Goal: Transaction & Acquisition: Purchase product/service

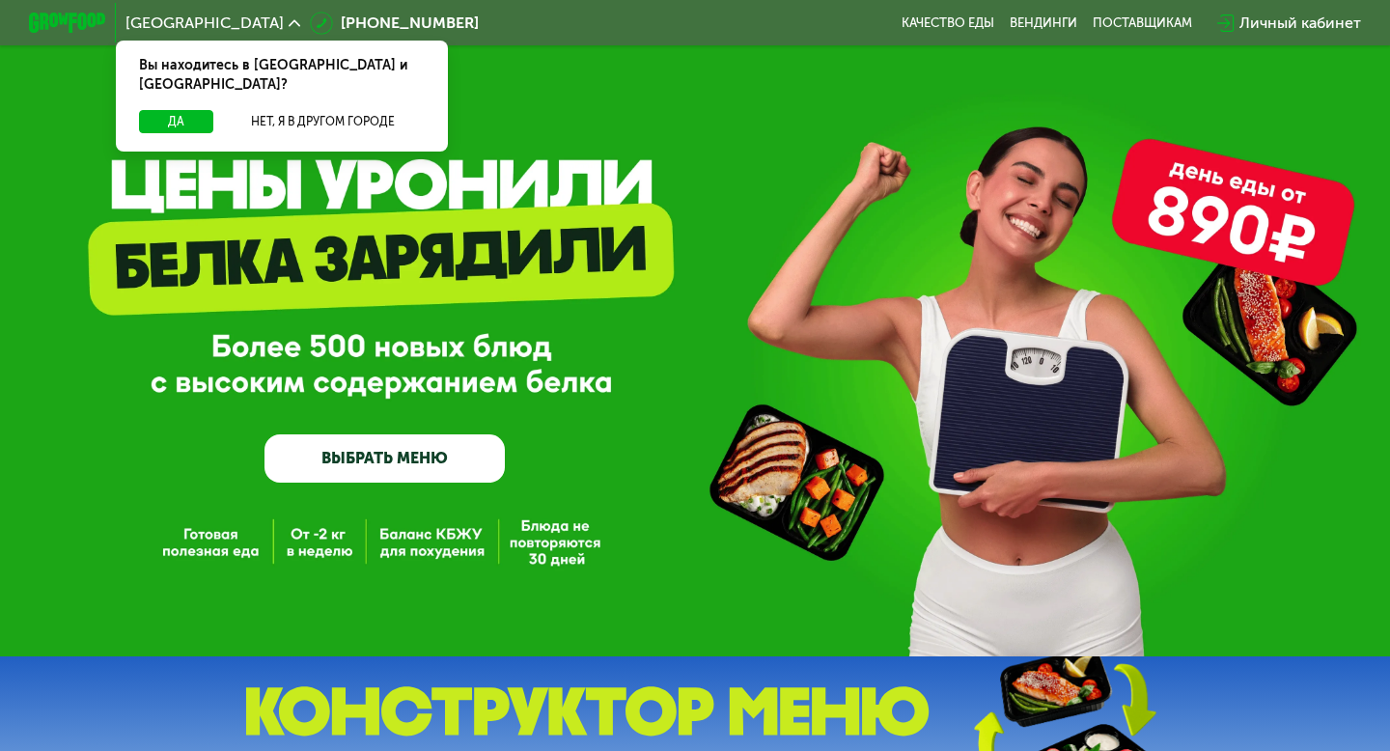
click at [177, 86] on div "Вы находитесь в [GEOGRAPHIC_DATA] и [GEOGRAPHIC_DATA]?" at bounding box center [282, 75] width 332 height 69
click at [177, 110] on button "Да" at bounding box center [176, 121] width 74 height 23
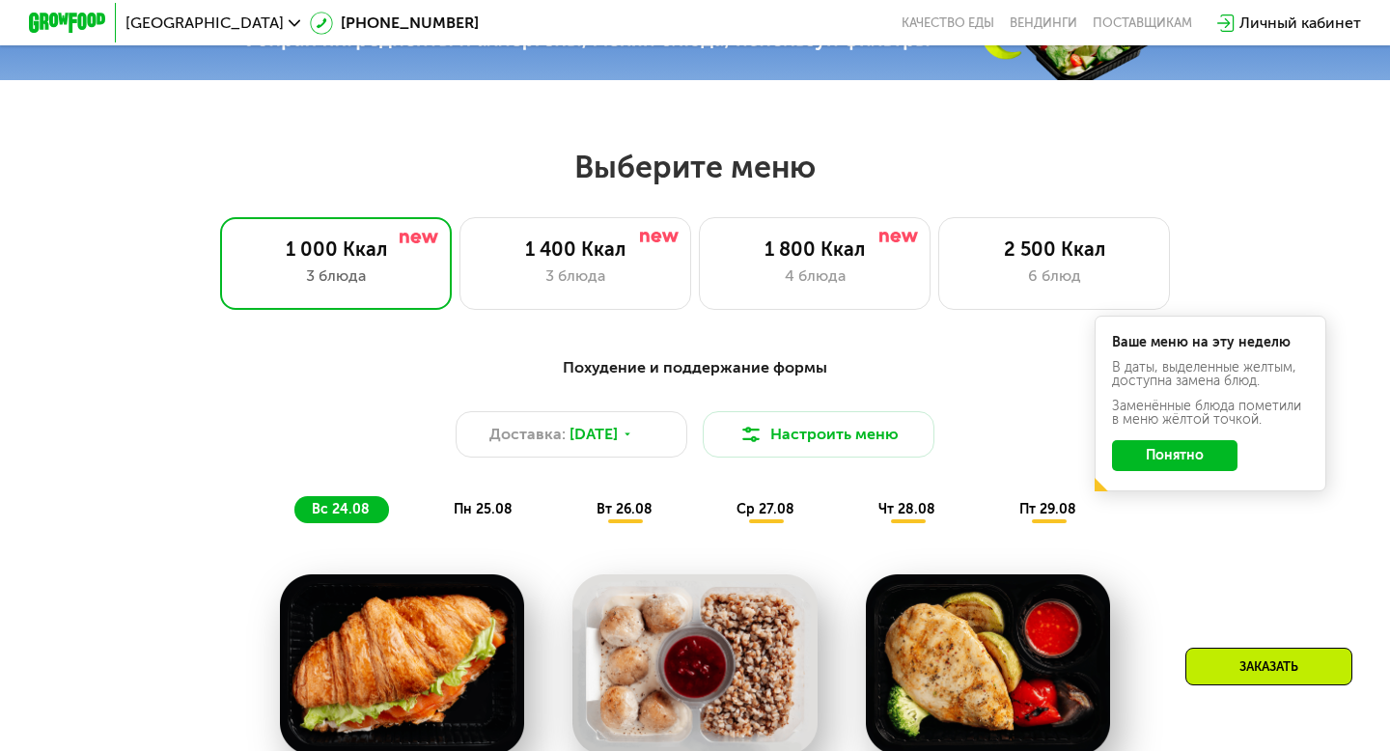
scroll to position [792, 0]
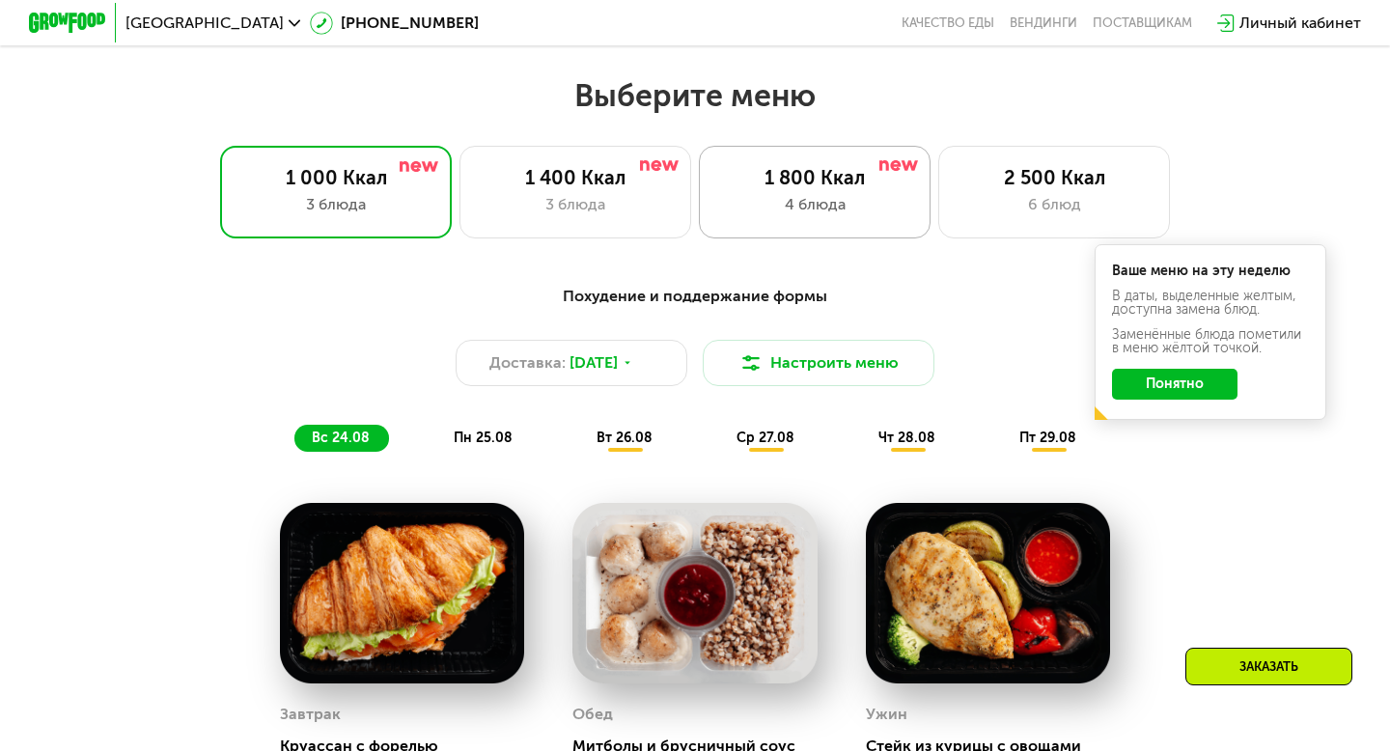
click at [822, 210] on div "4 блюда" at bounding box center [814, 204] width 191 height 23
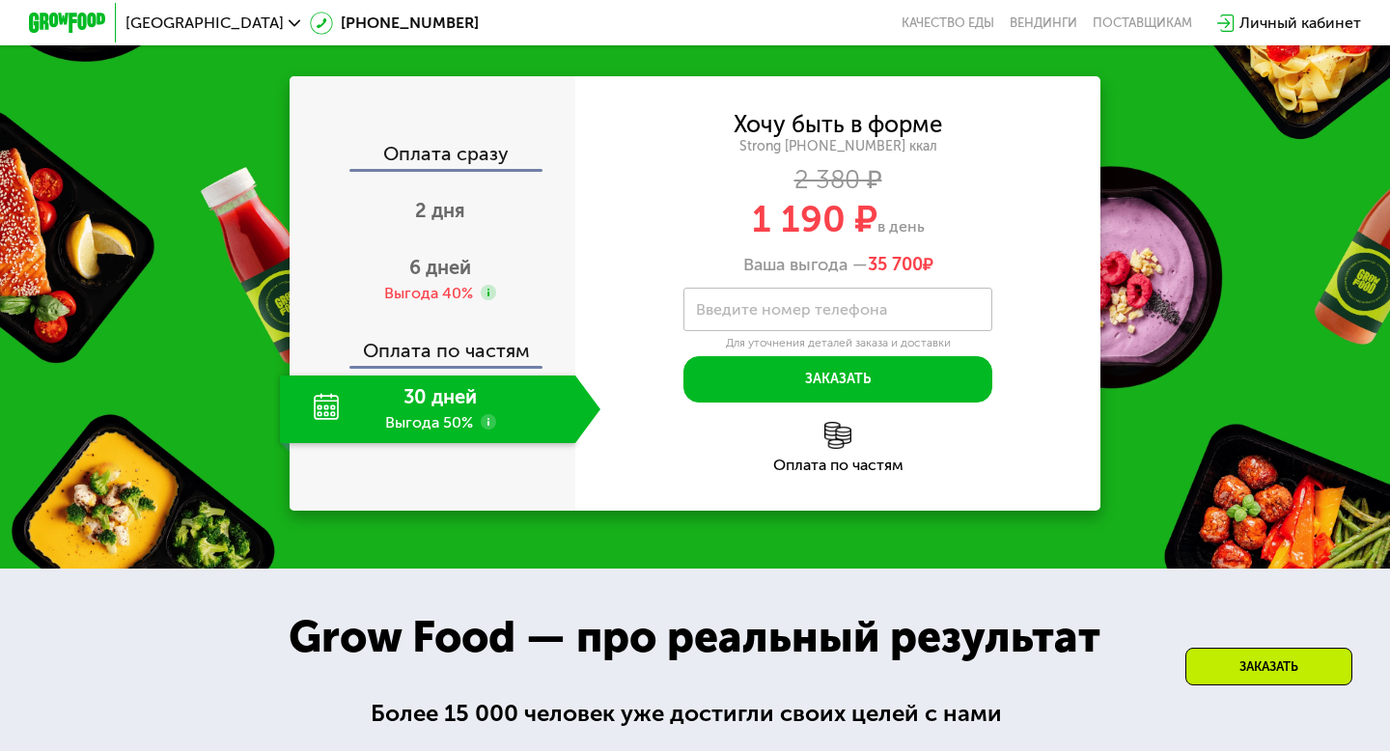
scroll to position [1879, 0]
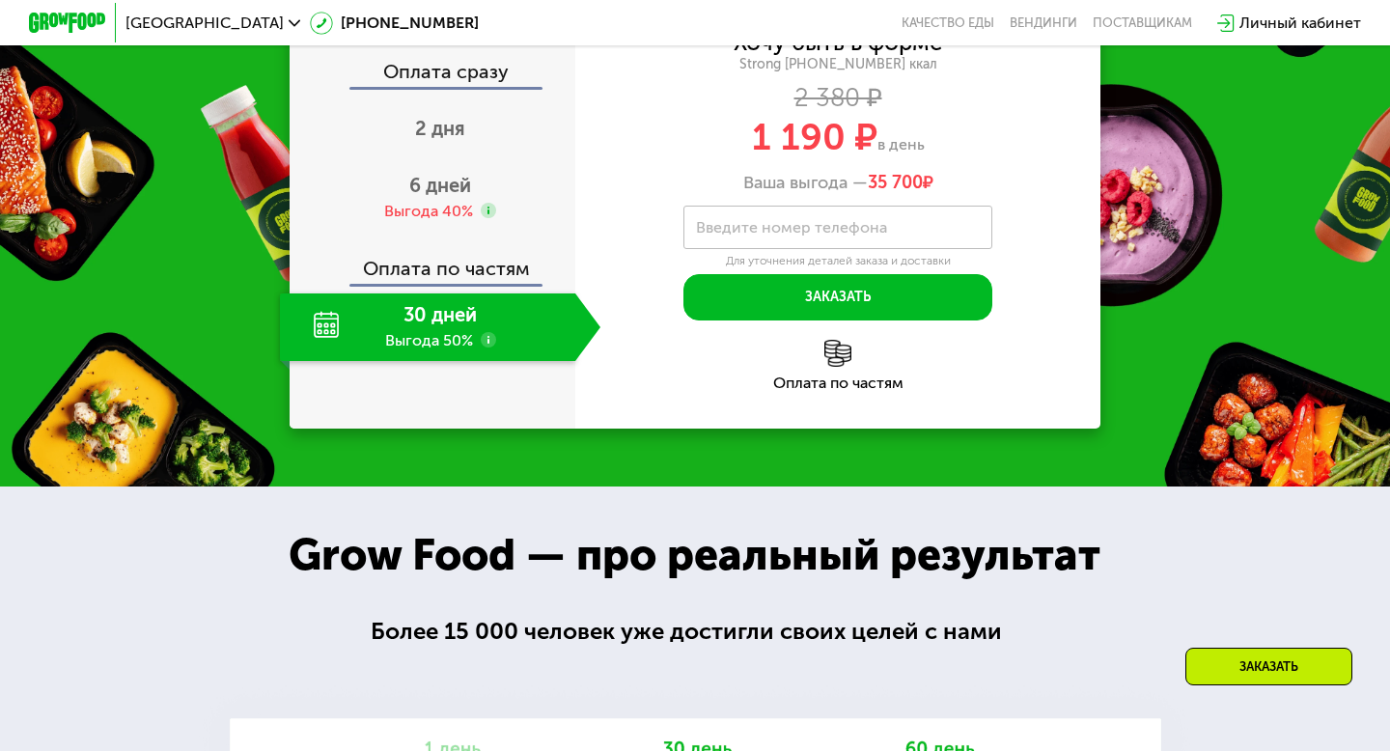
click at [490, 347] on use at bounding box center [488, 339] width 15 height 15
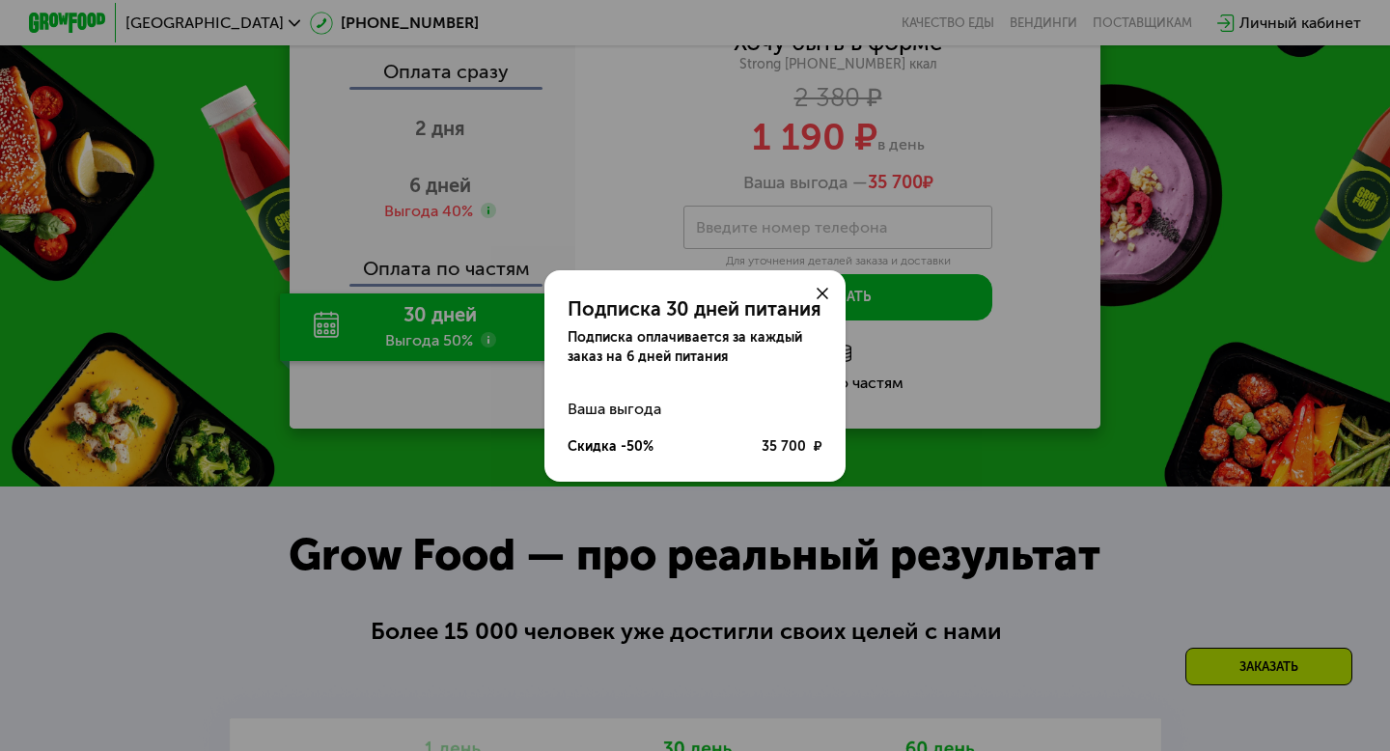
click at [823, 293] on use at bounding box center [822, 294] width 12 height 12
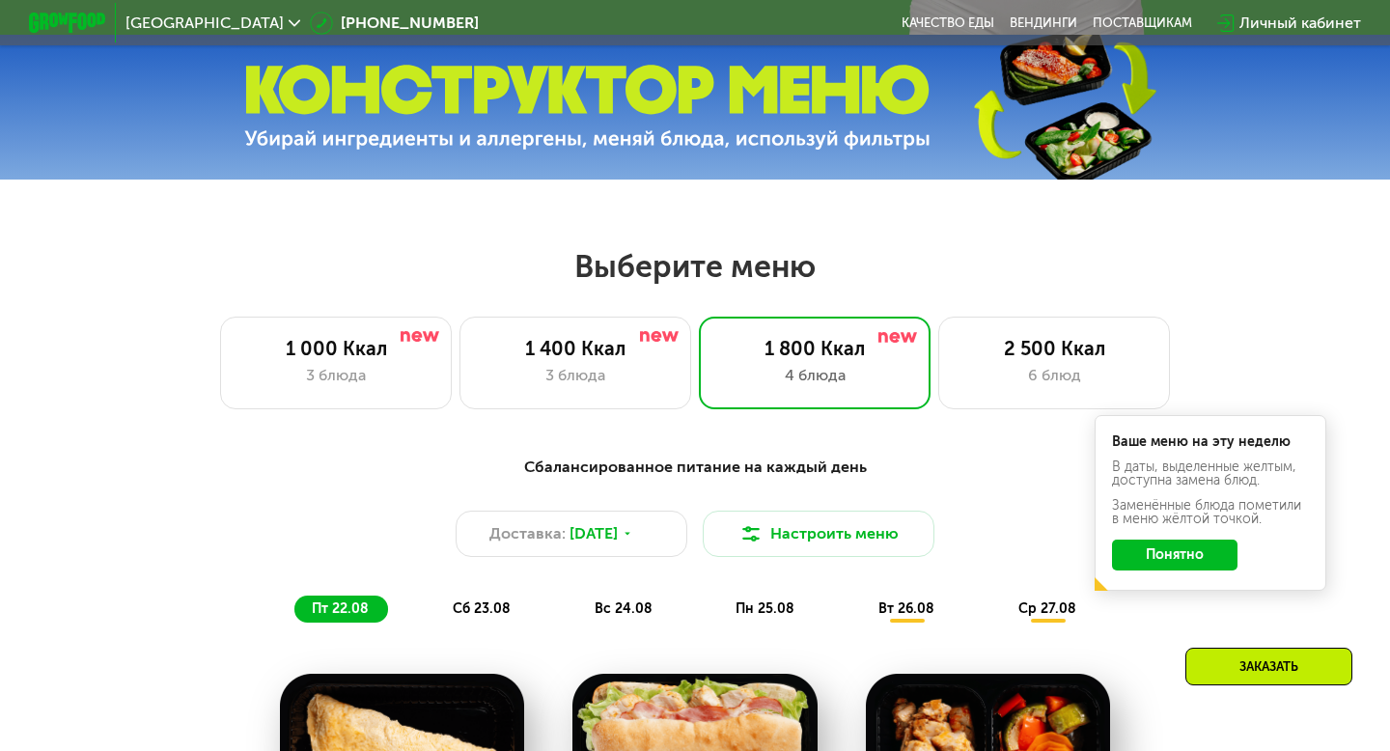
scroll to position [625, 0]
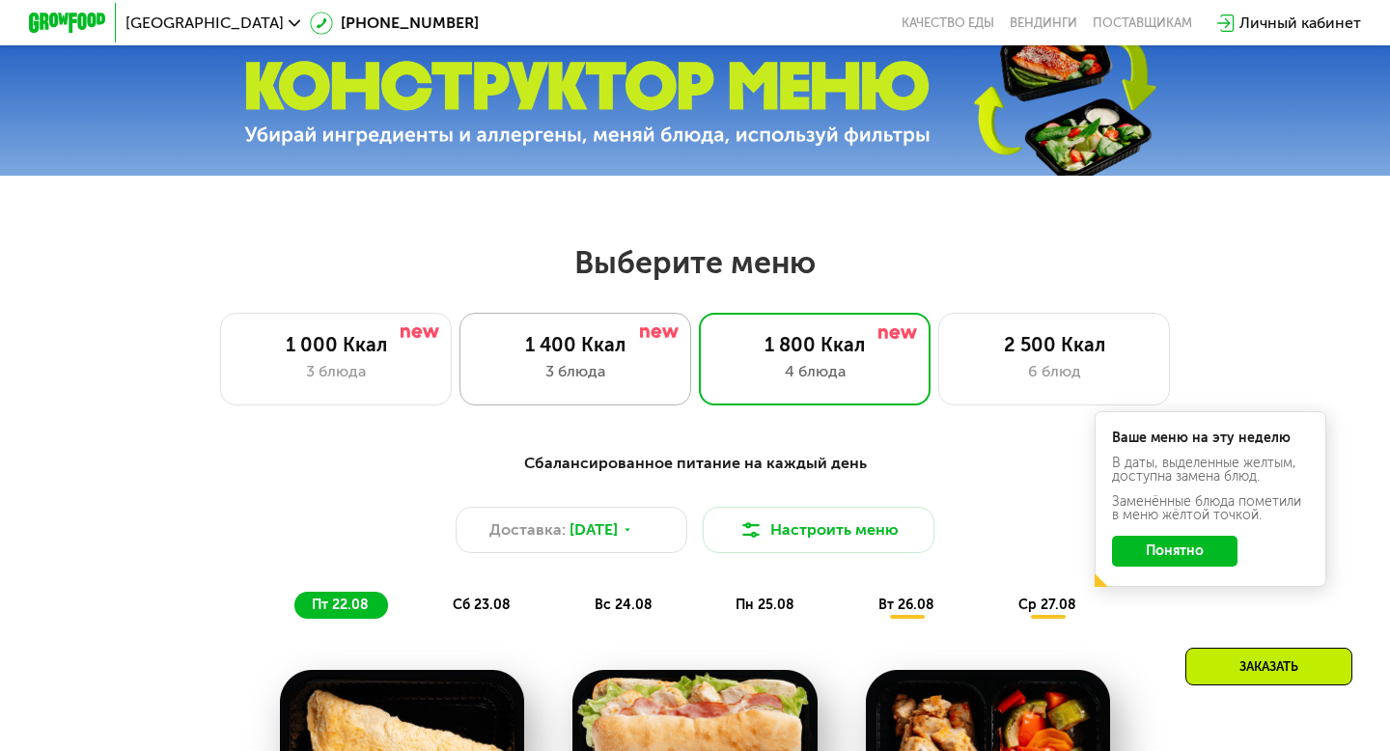
click at [627, 350] on div "1 400 Ккал" at bounding box center [575, 344] width 191 height 23
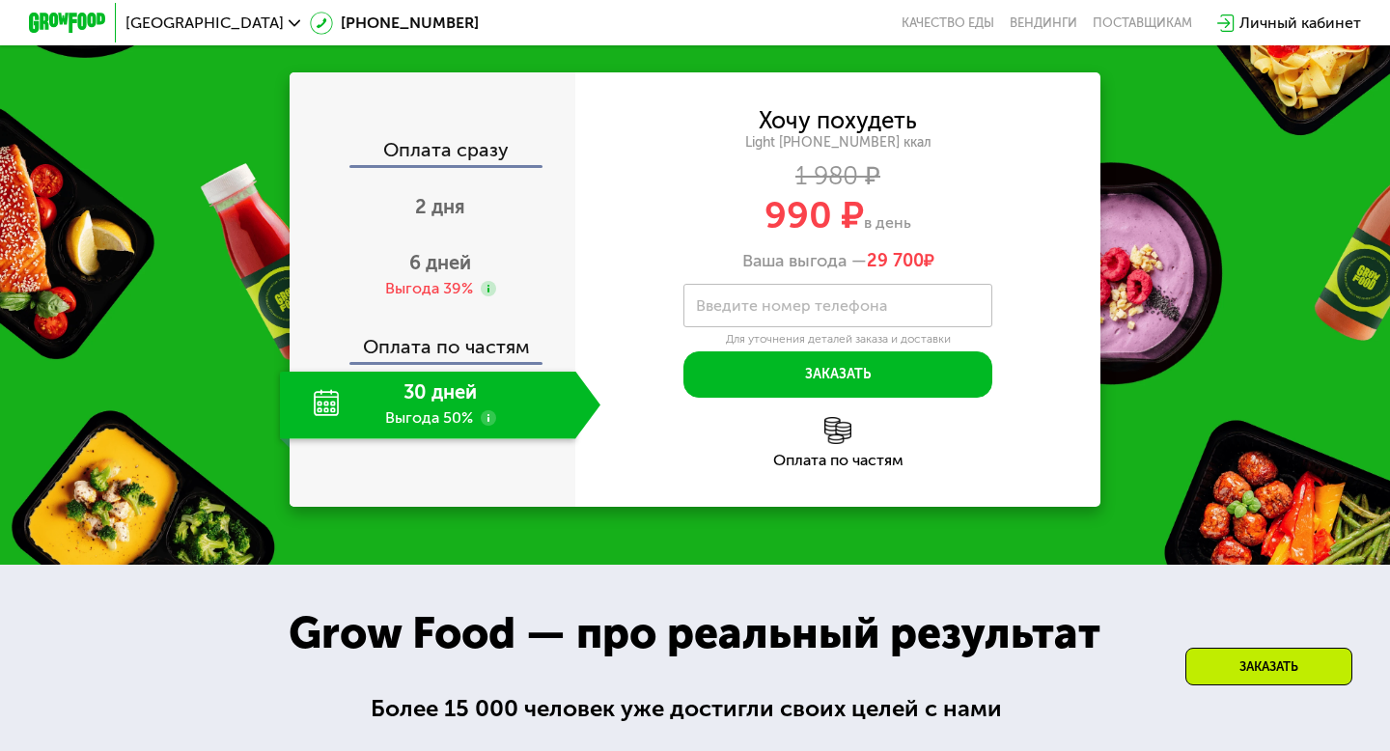
scroll to position [1972, 0]
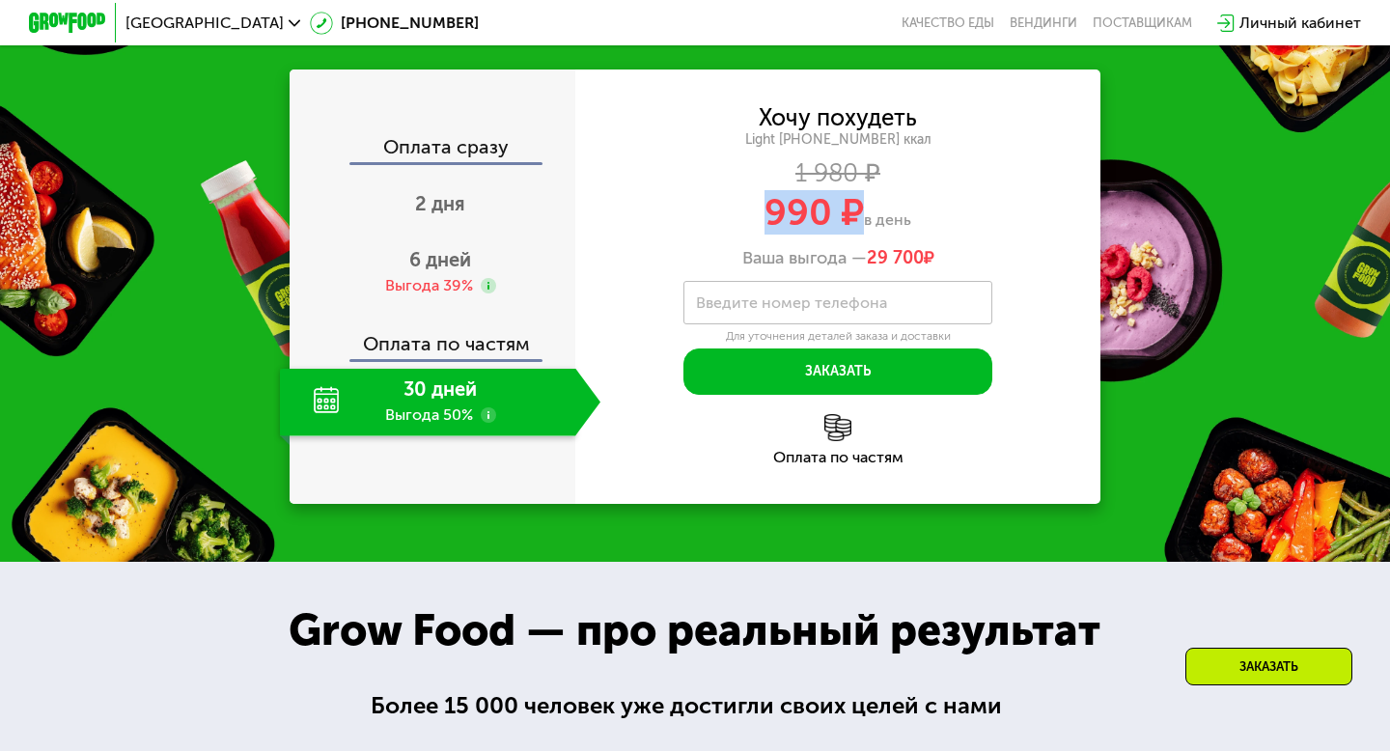
drag, startPoint x: 748, startPoint y: 200, endPoint x: 857, endPoint y: 198, distance: 109.1
click at [857, 198] on div "990 ₽ в день" at bounding box center [837, 212] width 525 height 37
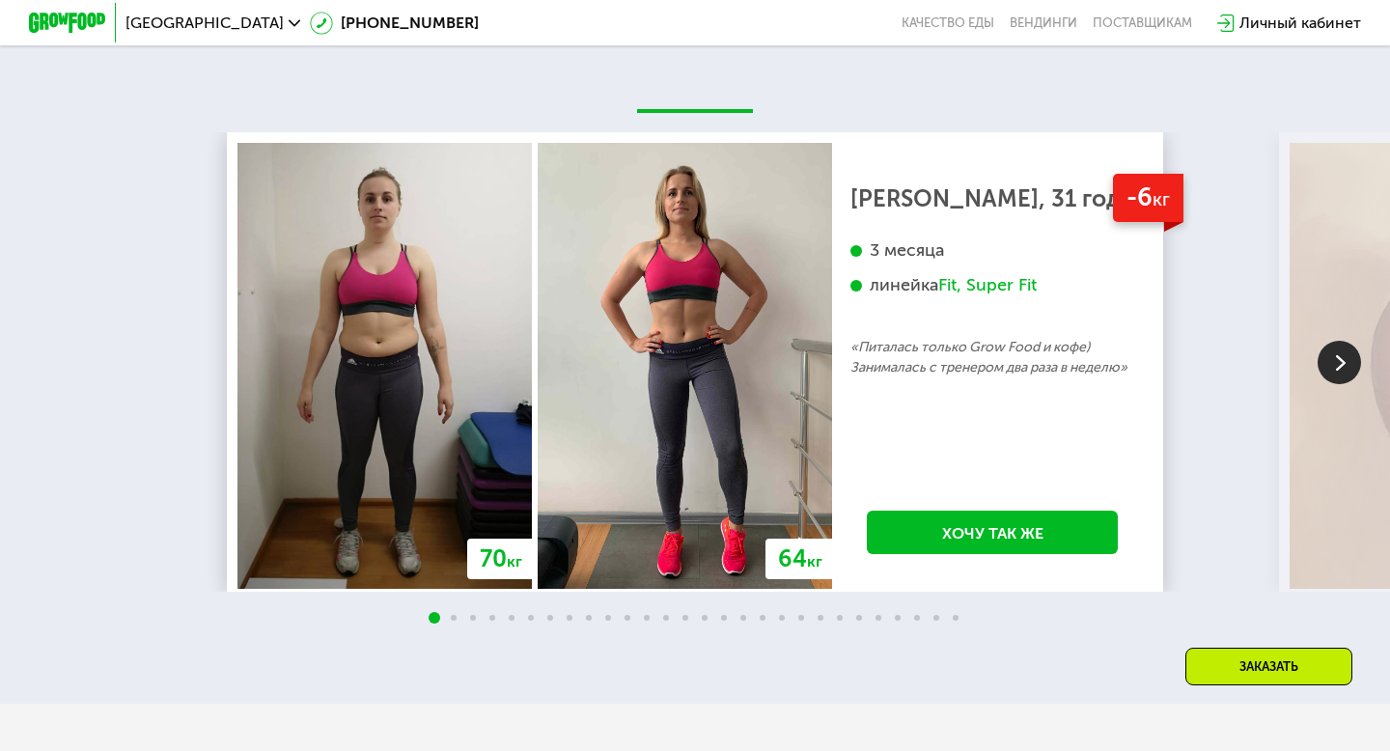
scroll to position [3213, 0]
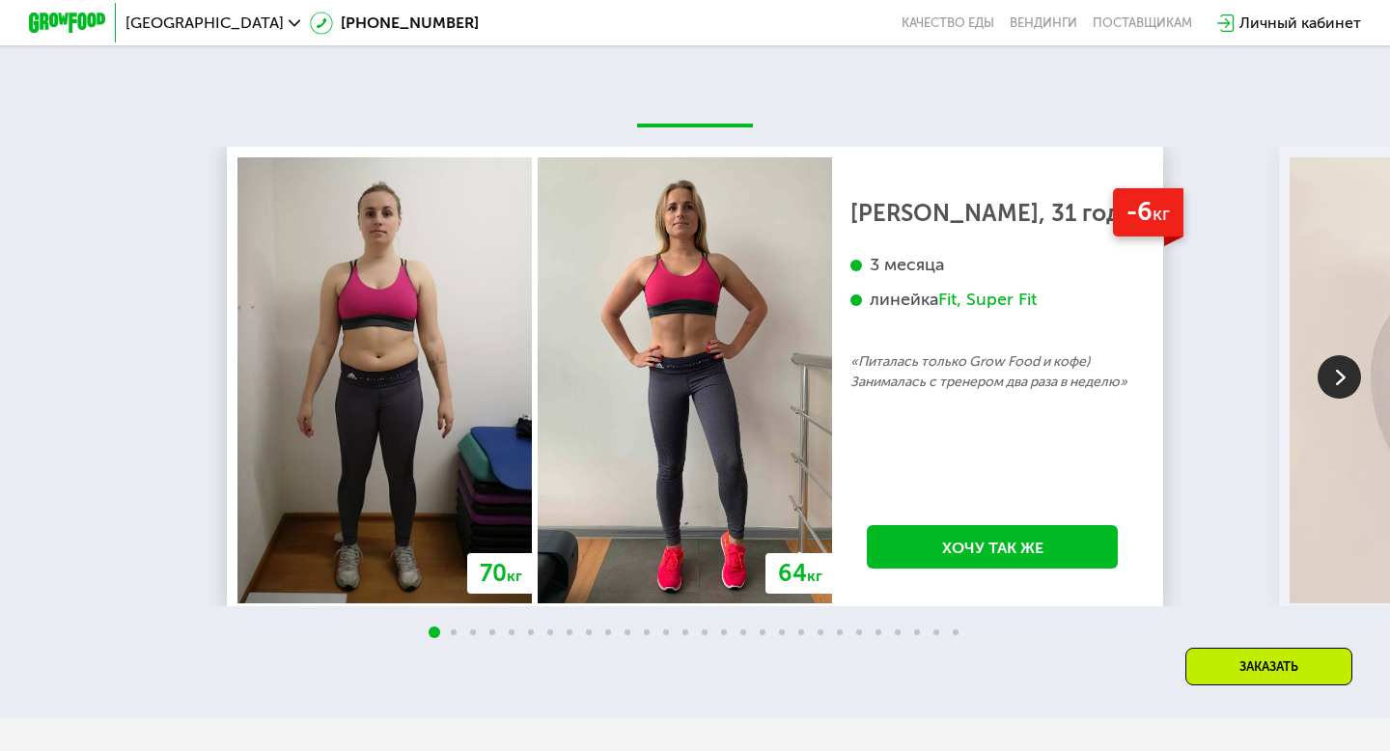
click at [1331, 382] on img at bounding box center [1338, 376] width 43 height 43
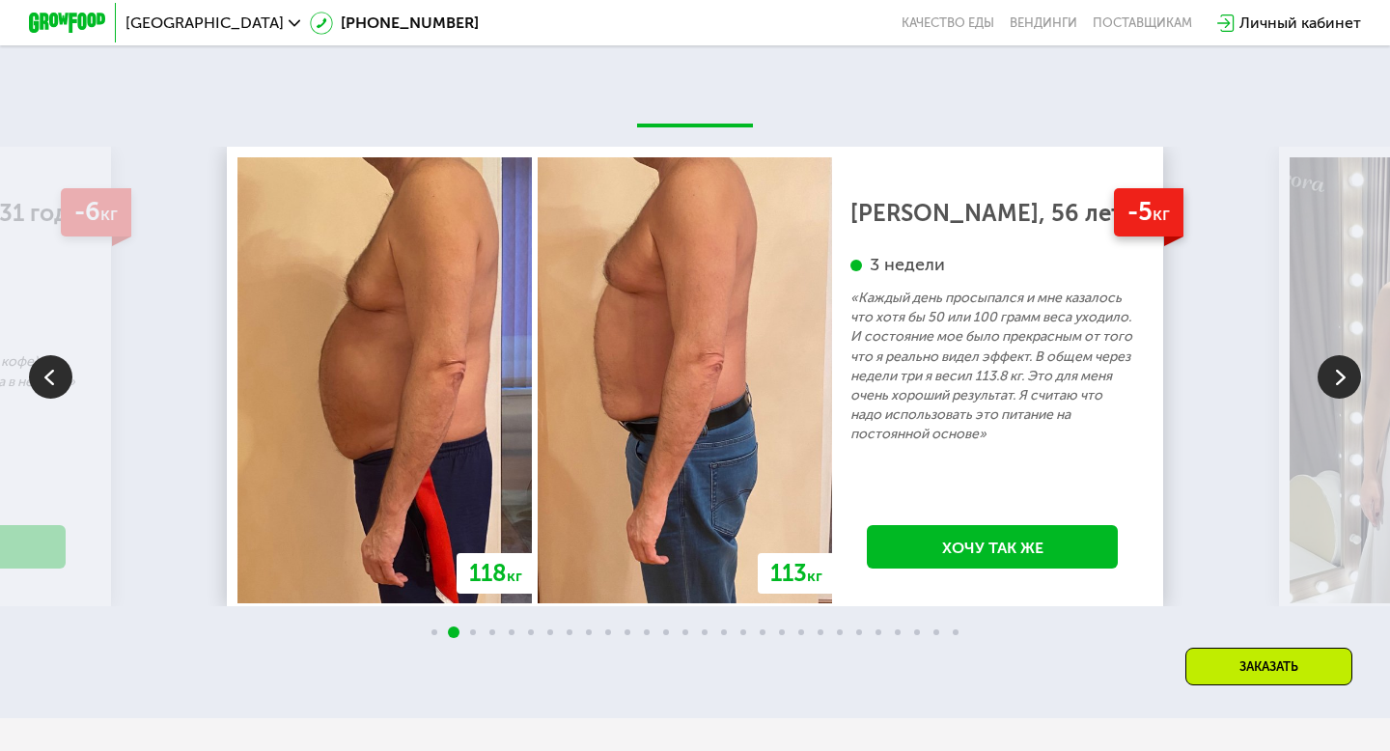
click at [1347, 373] on img at bounding box center [1338, 376] width 43 height 43
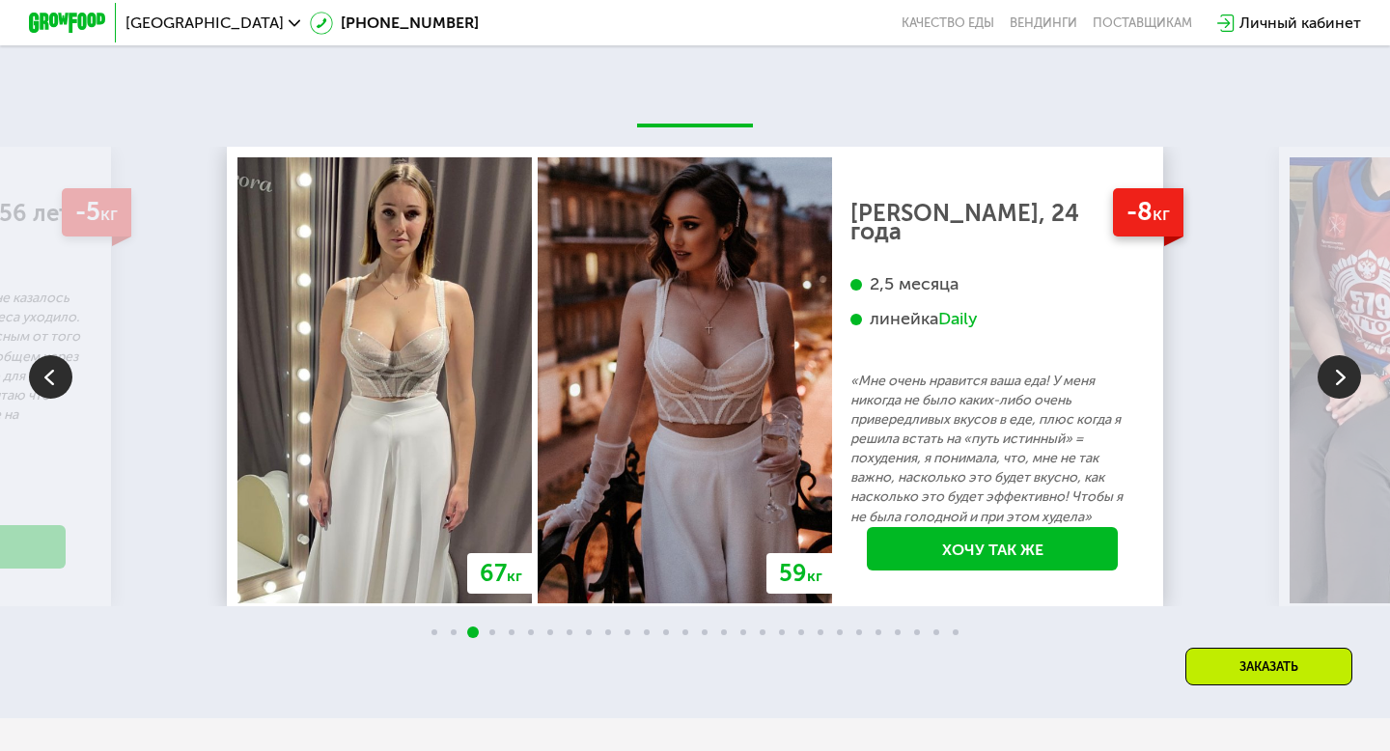
click at [1342, 374] on img at bounding box center [1338, 376] width 43 height 43
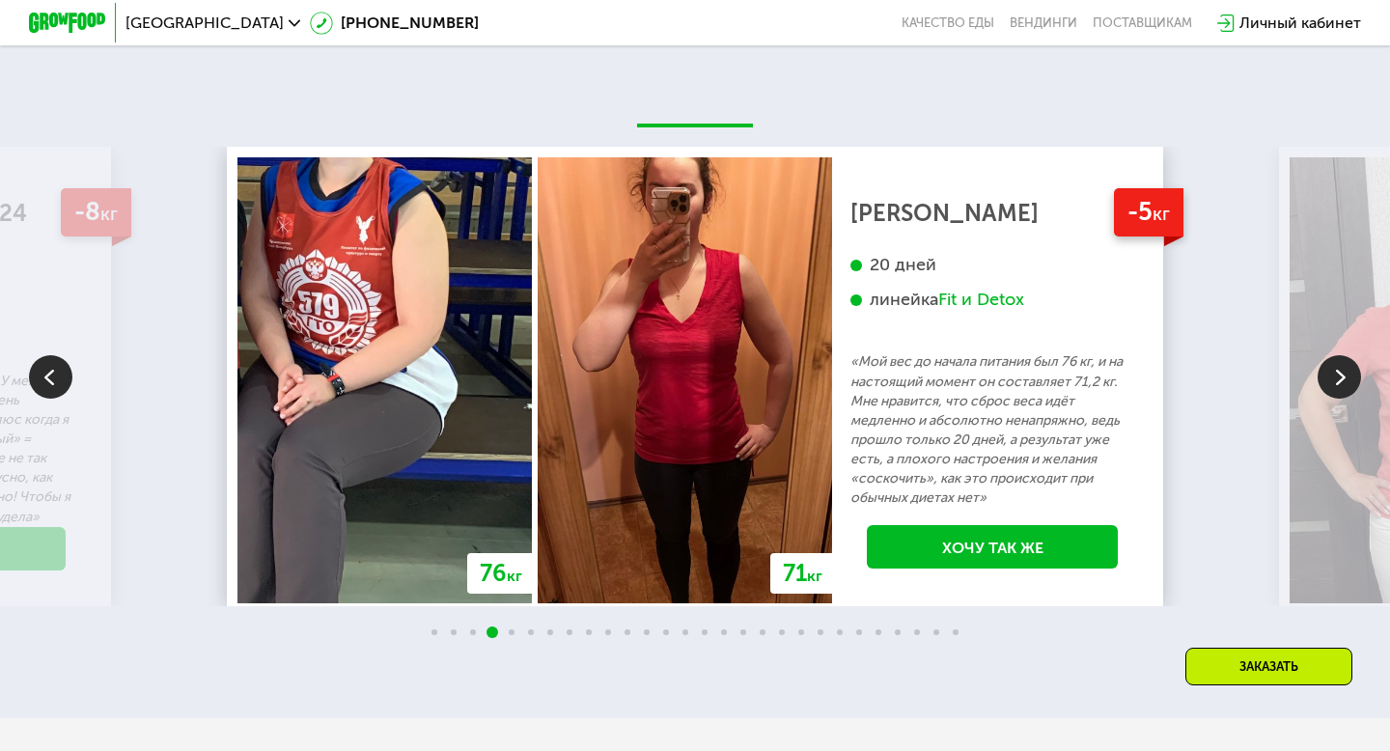
click at [1342, 374] on img at bounding box center [1338, 376] width 43 height 43
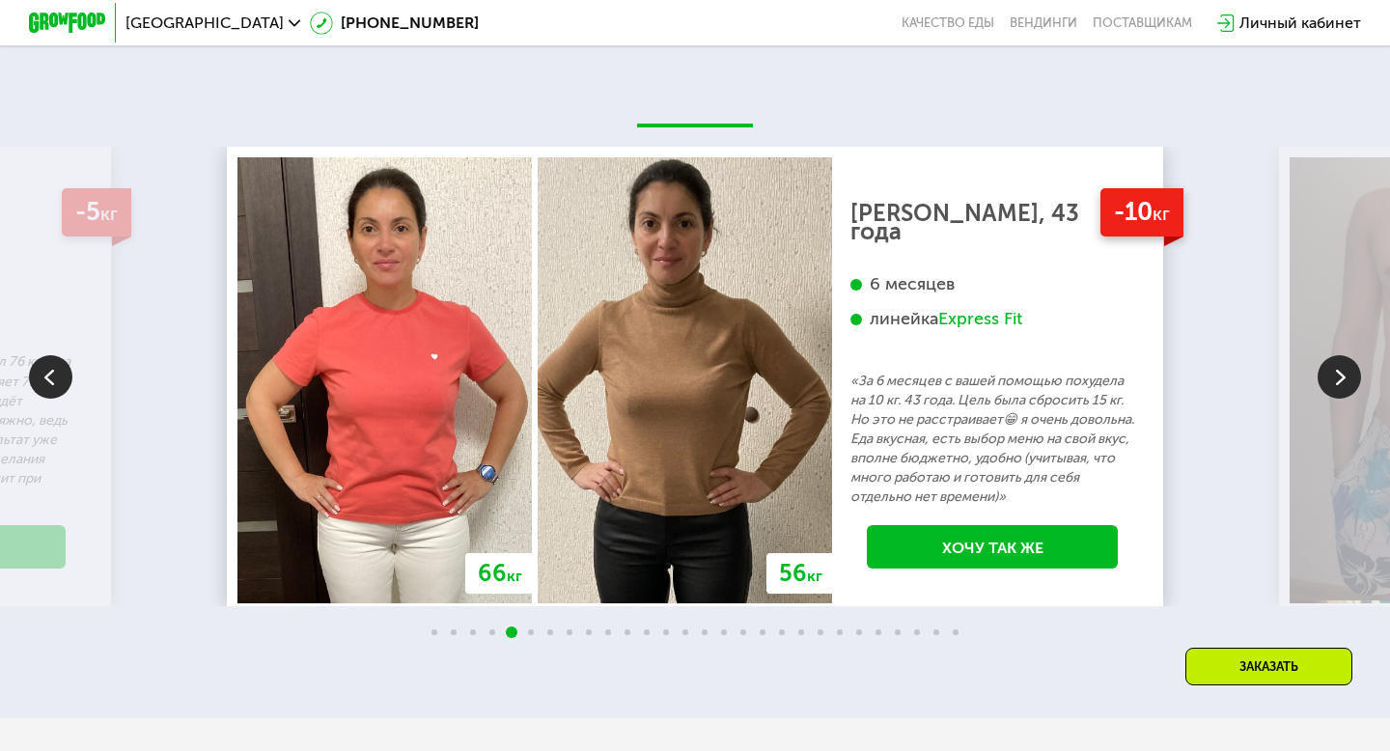
click at [1342, 374] on img at bounding box center [1338, 376] width 43 height 43
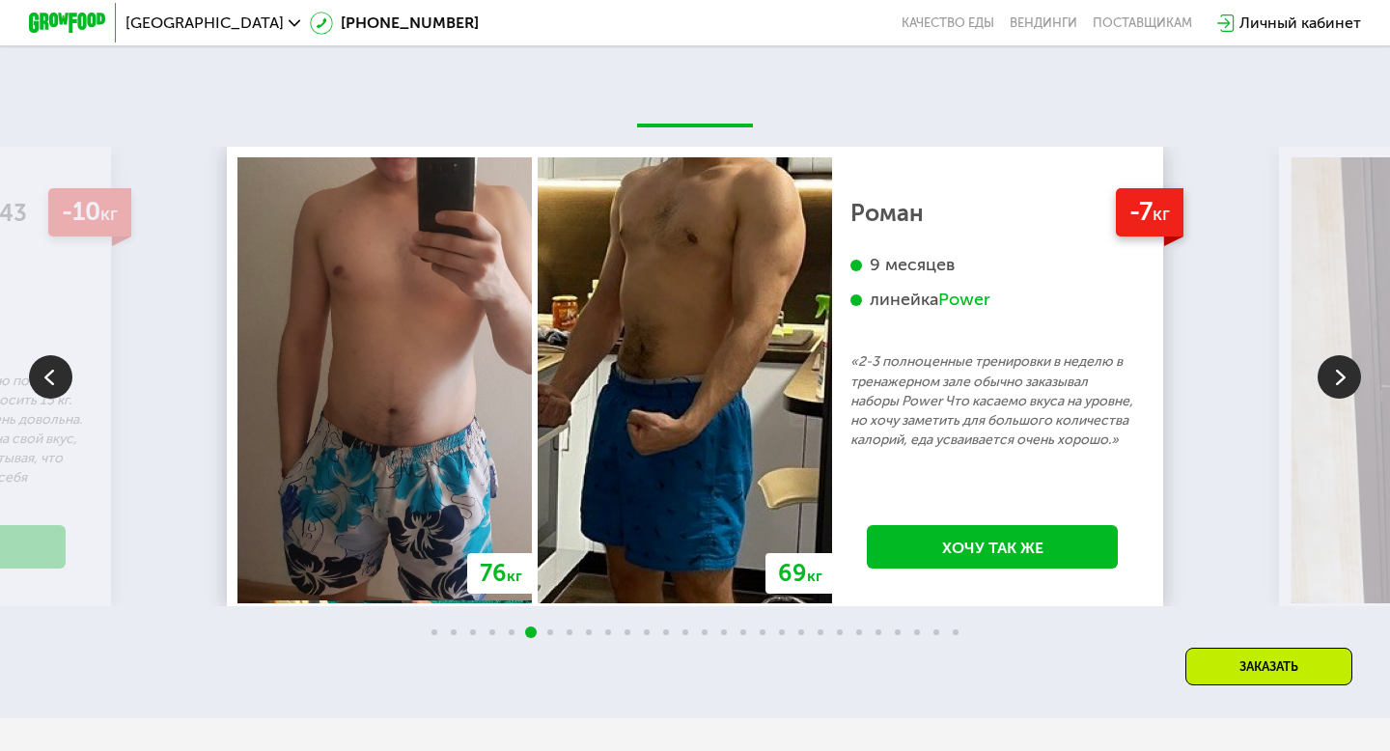
click at [1319, 377] on img at bounding box center [1338, 376] width 43 height 43
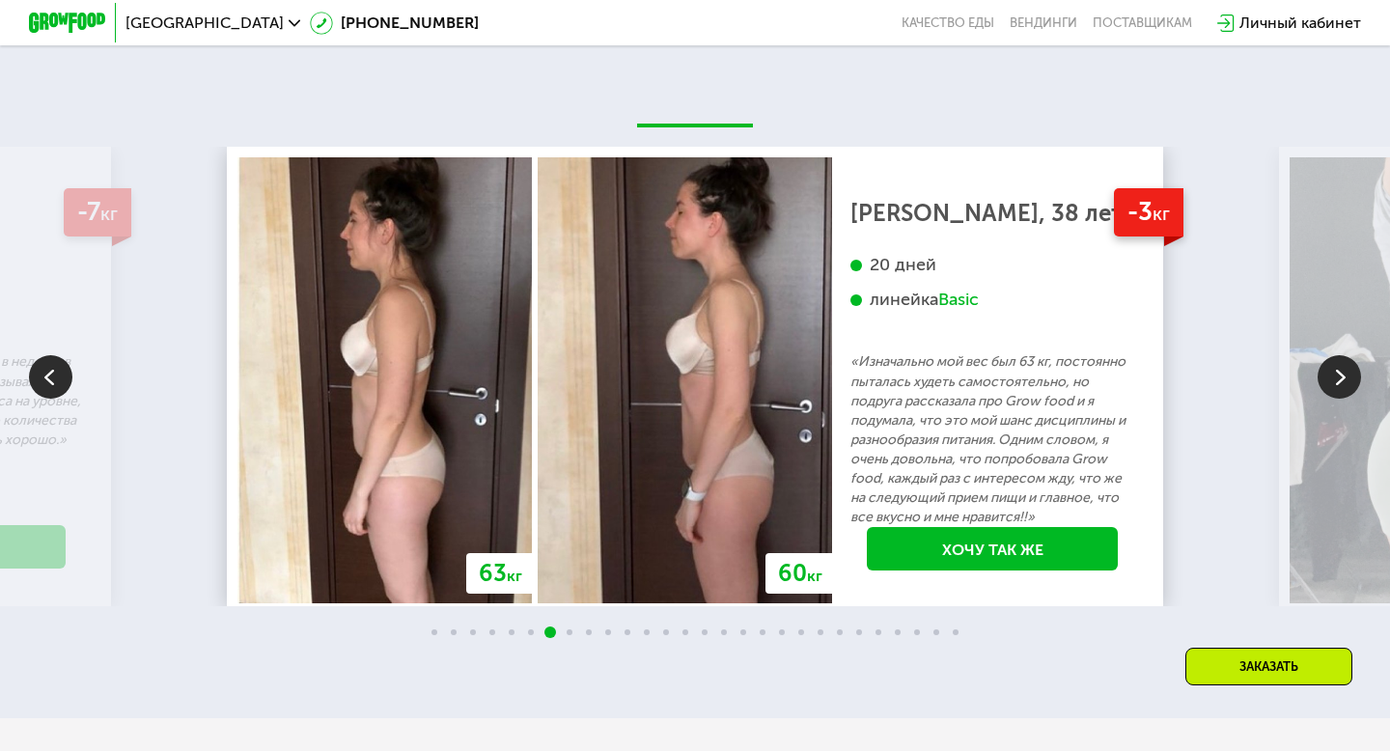
click at [1323, 378] on img at bounding box center [1338, 376] width 43 height 43
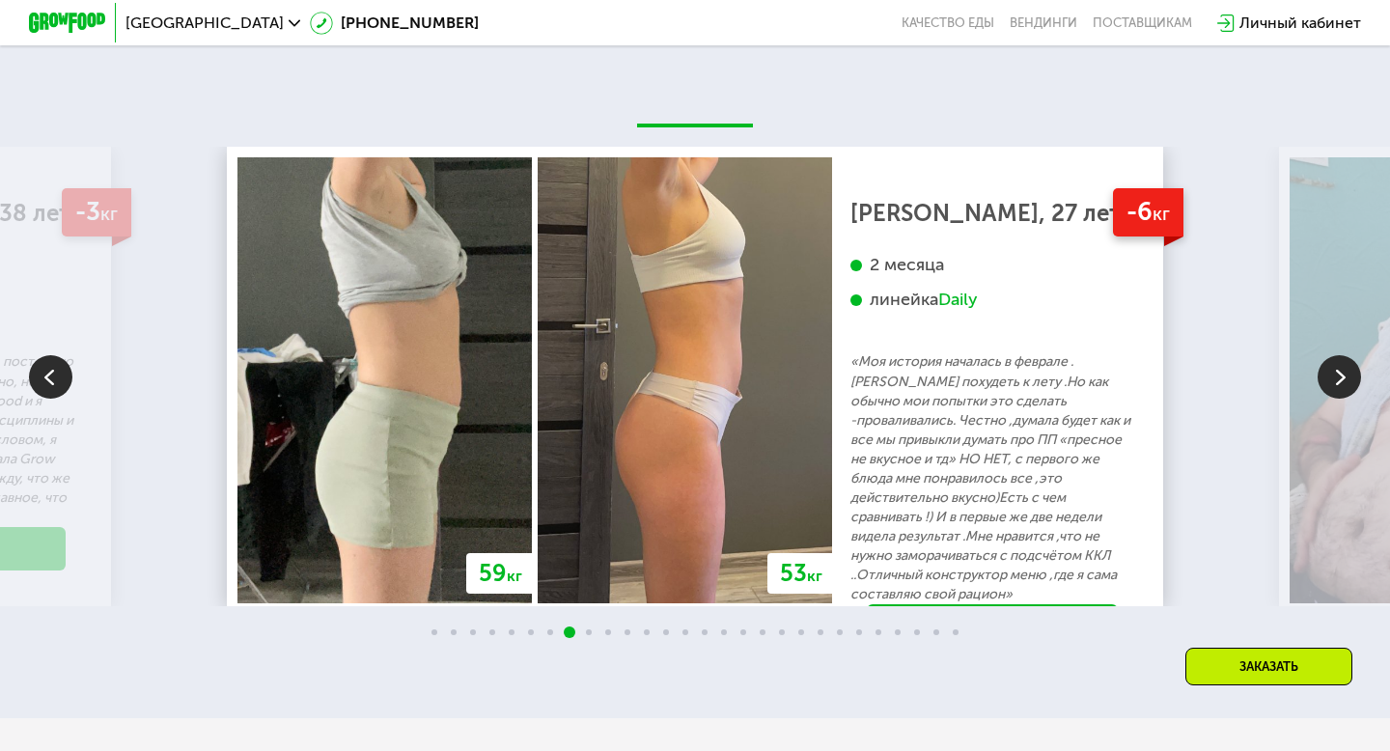
click at [1346, 379] on img at bounding box center [1338, 376] width 43 height 43
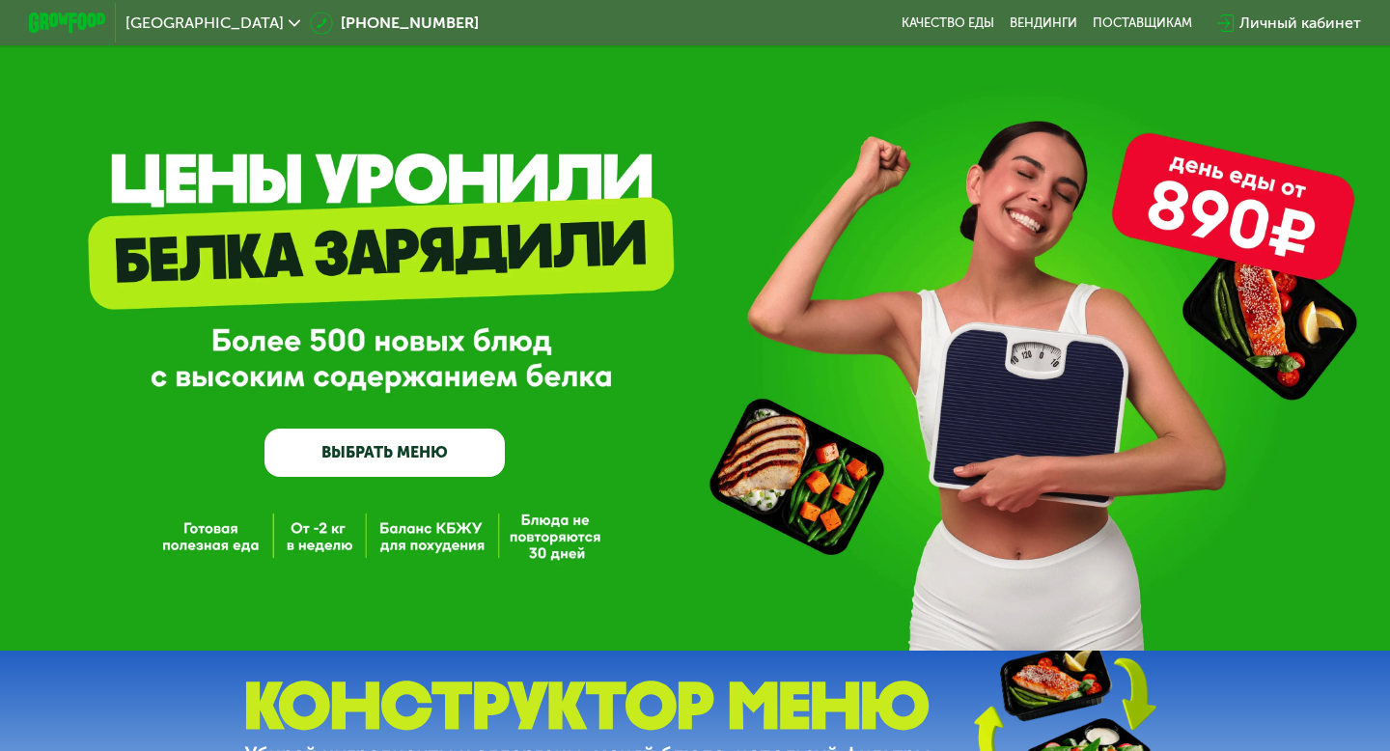
scroll to position [0, 0]
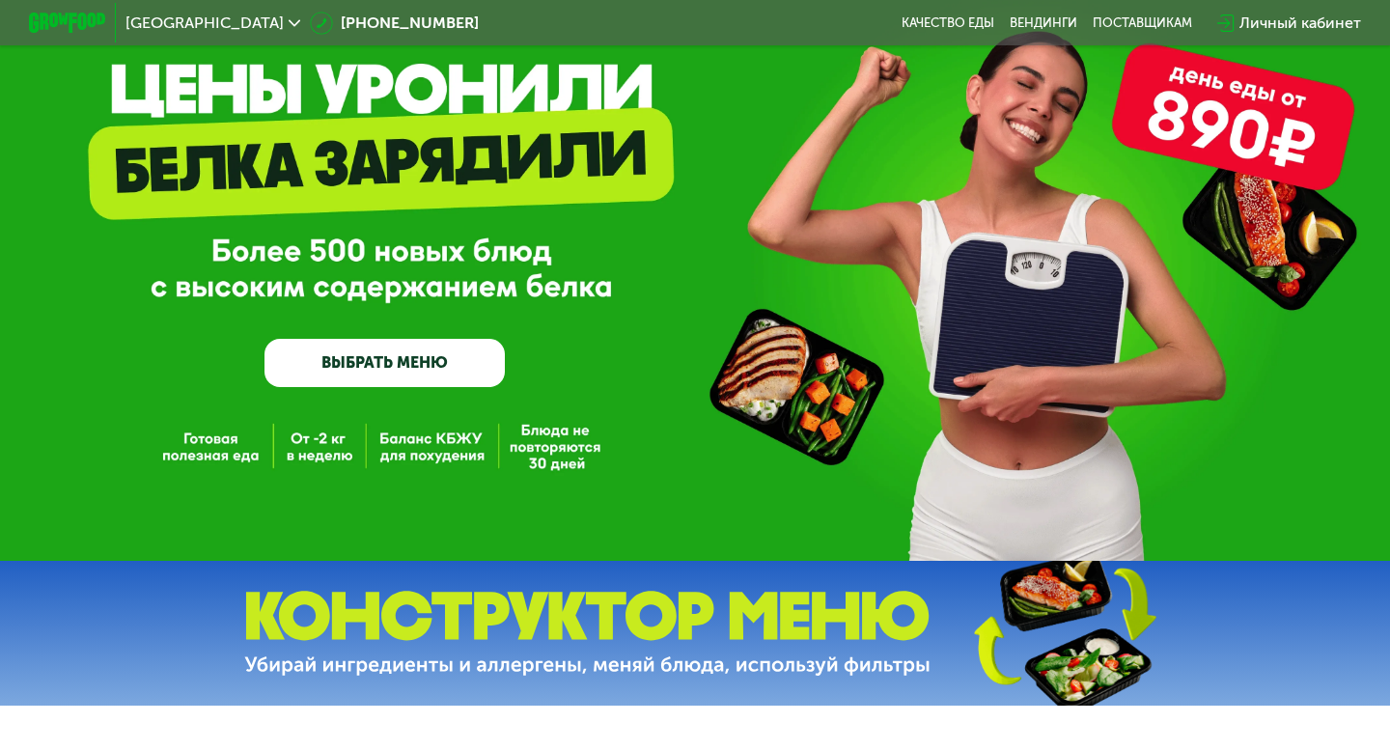
click at [419, 358] on link "ВЫБРАТЬ МЕНЮ" at bounding box center [384, 363] width 240 height 48
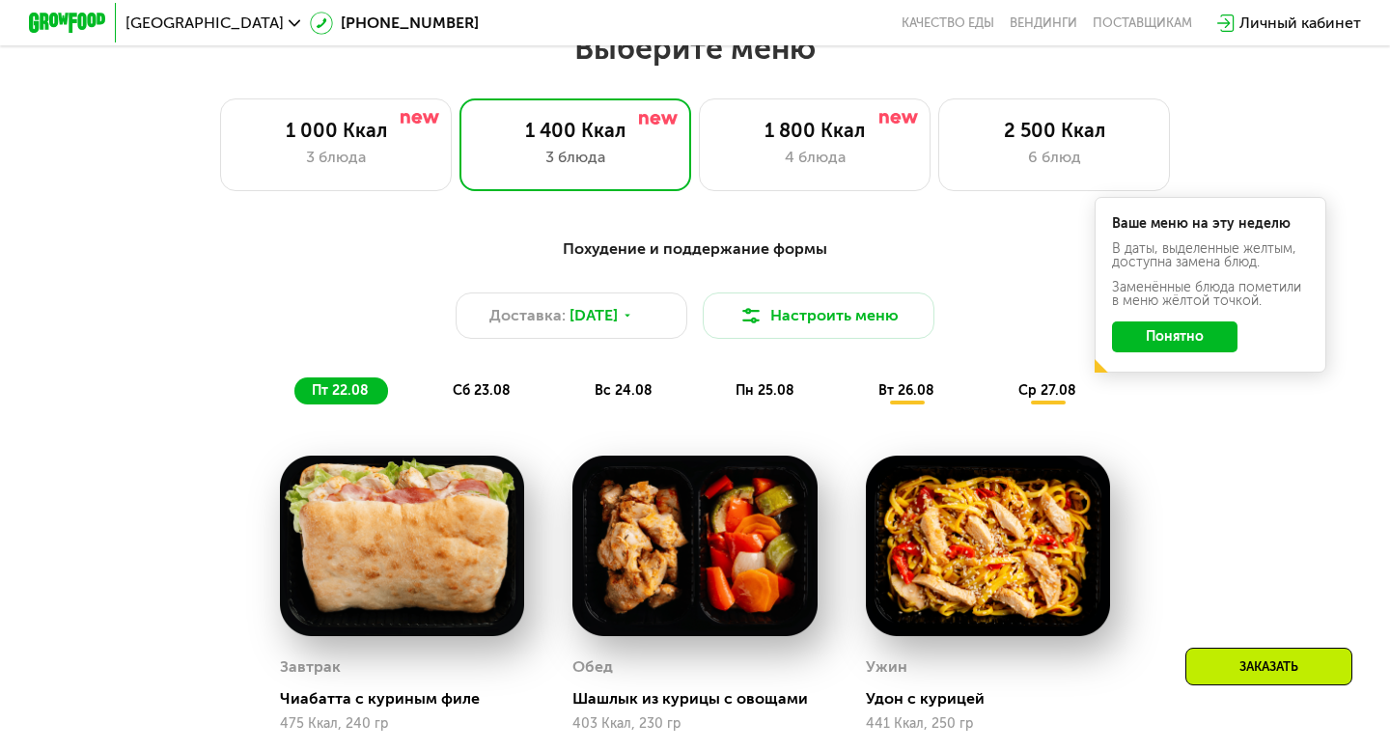
scroll to position [841, 0]
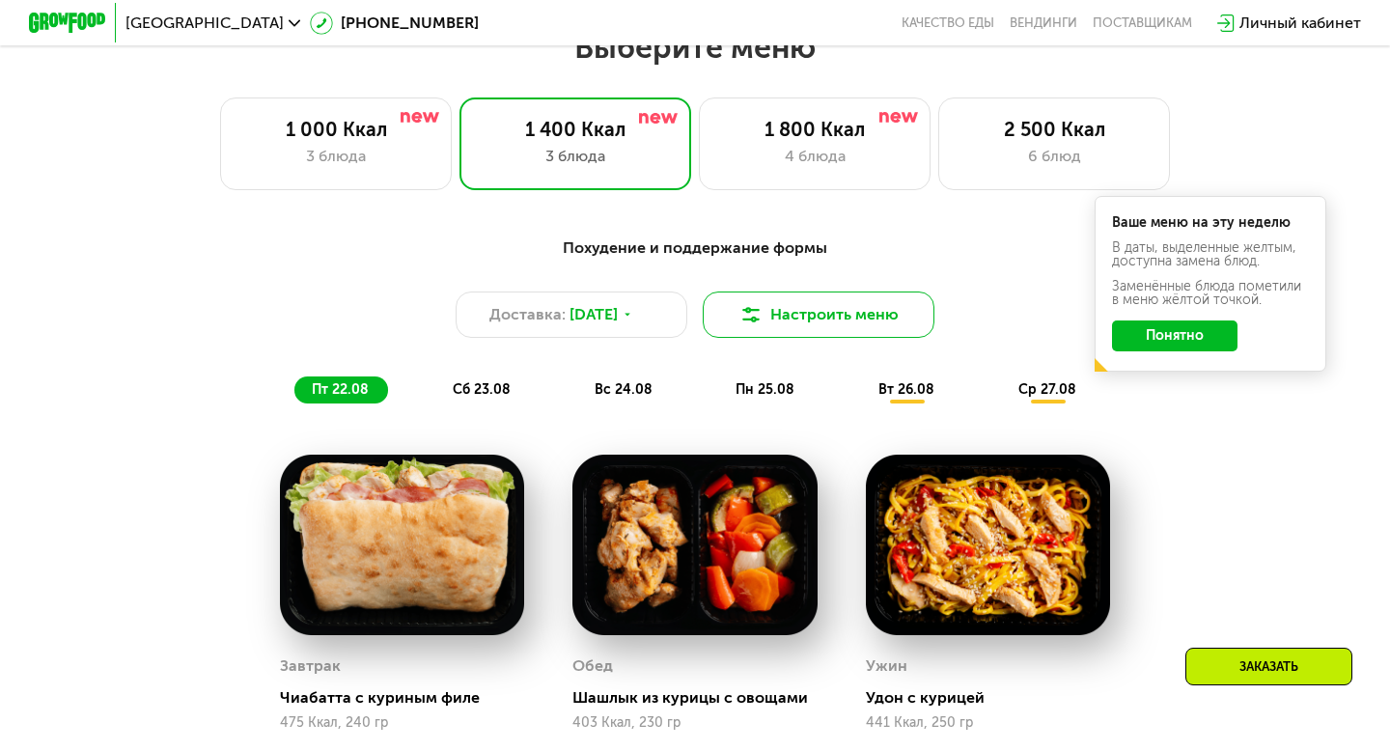
click at [892, 309] on button "Настроить меню" at bounding box center [819, 314] width 232 height 46
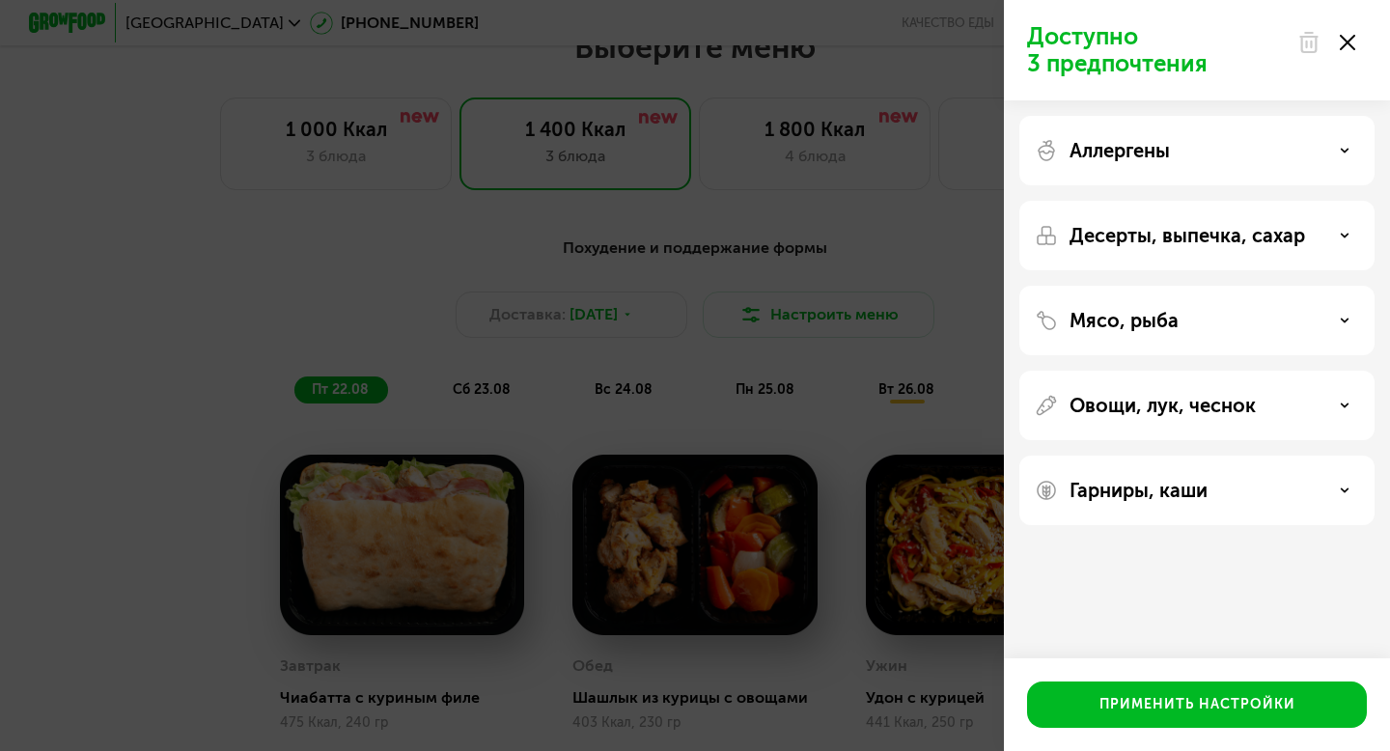
click at [1126, 158] on p "Аллергены" at bounding box center [1119, 150] width 100 height 23
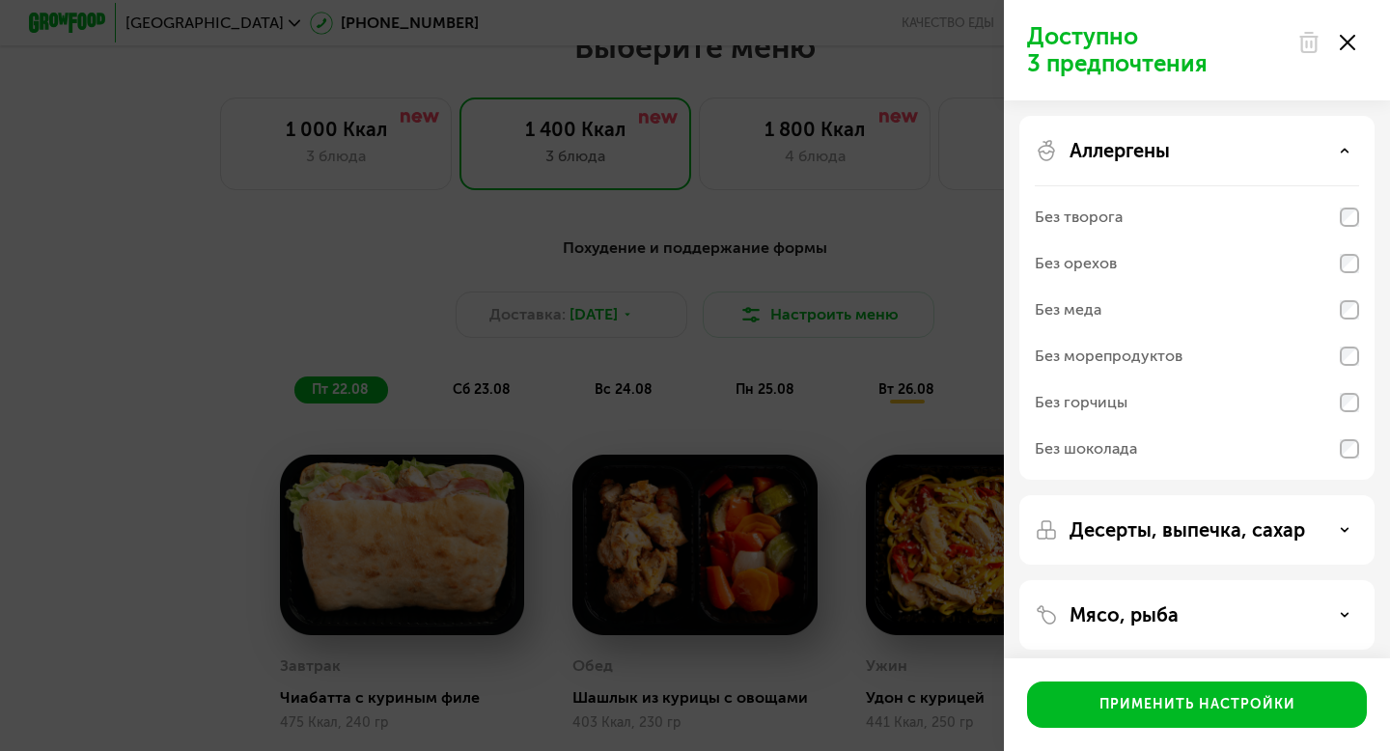
click at [1126, 158] on p "Аллергены" at bounding box center [1119, 150] width 100 height 23
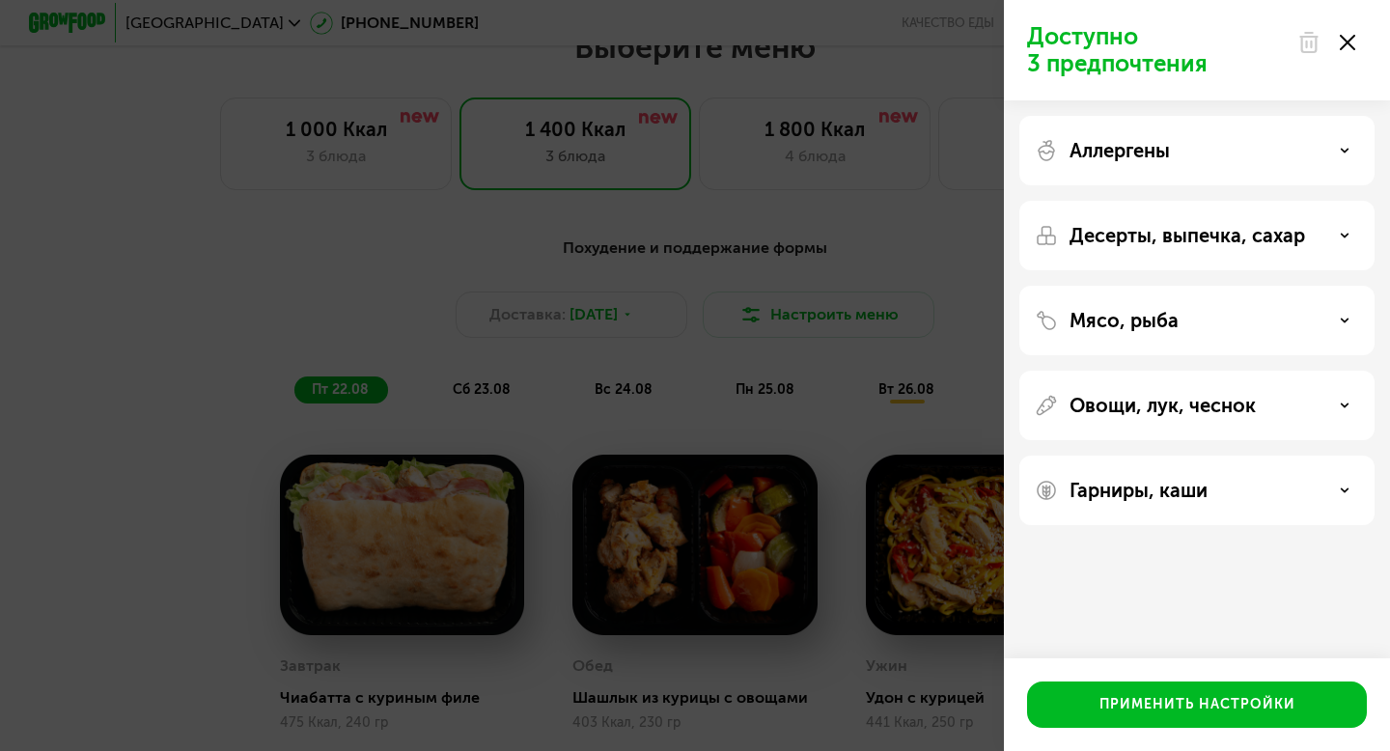
click at [1124, 286] on div "Десерты, выпечка, сахар" at bounding box center [1196, 320] width 355 height 69
click at [1127, 240] on p "Десерты, выпечка, сахар" at bounding box center [1186, 235] width 235 height 23
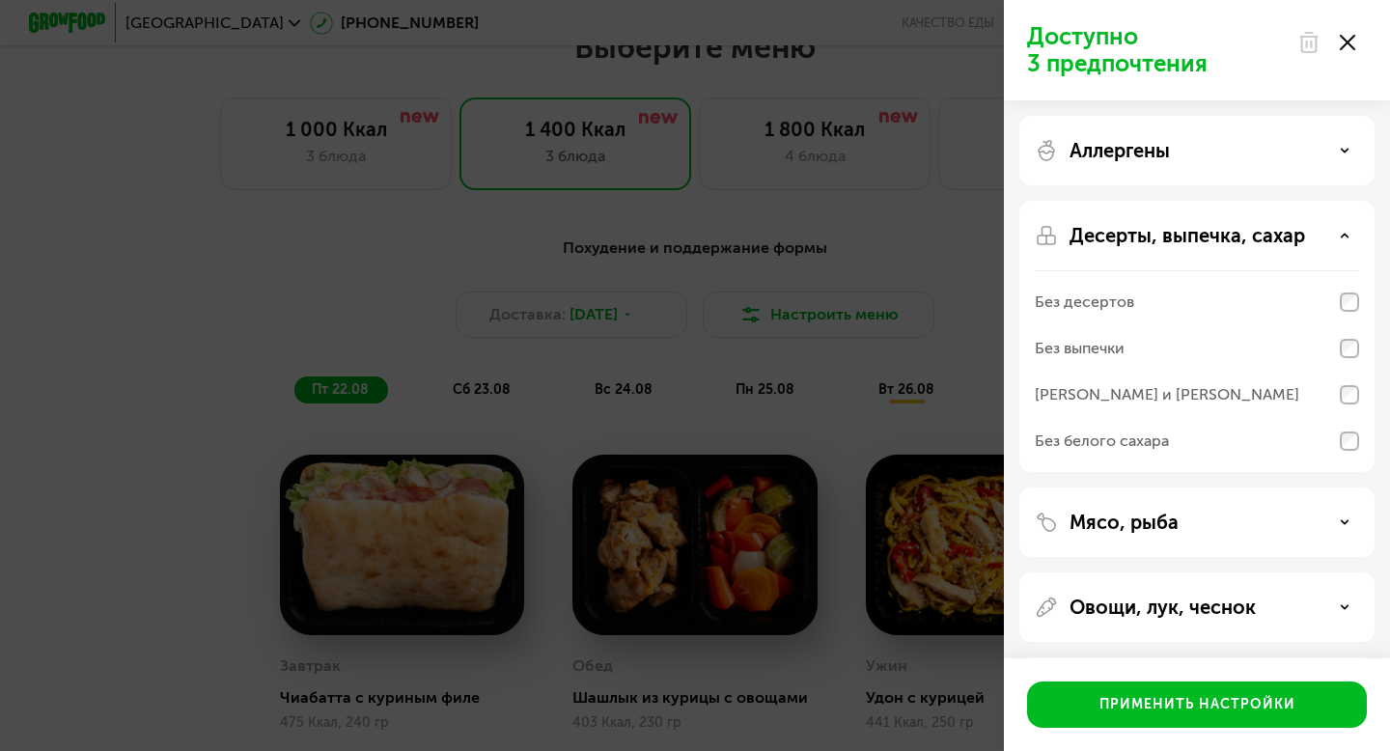
click at [1127, 240] on p "Десерты, выпечка, сахар" at bounding box center [1186, 235] width 235 height 23
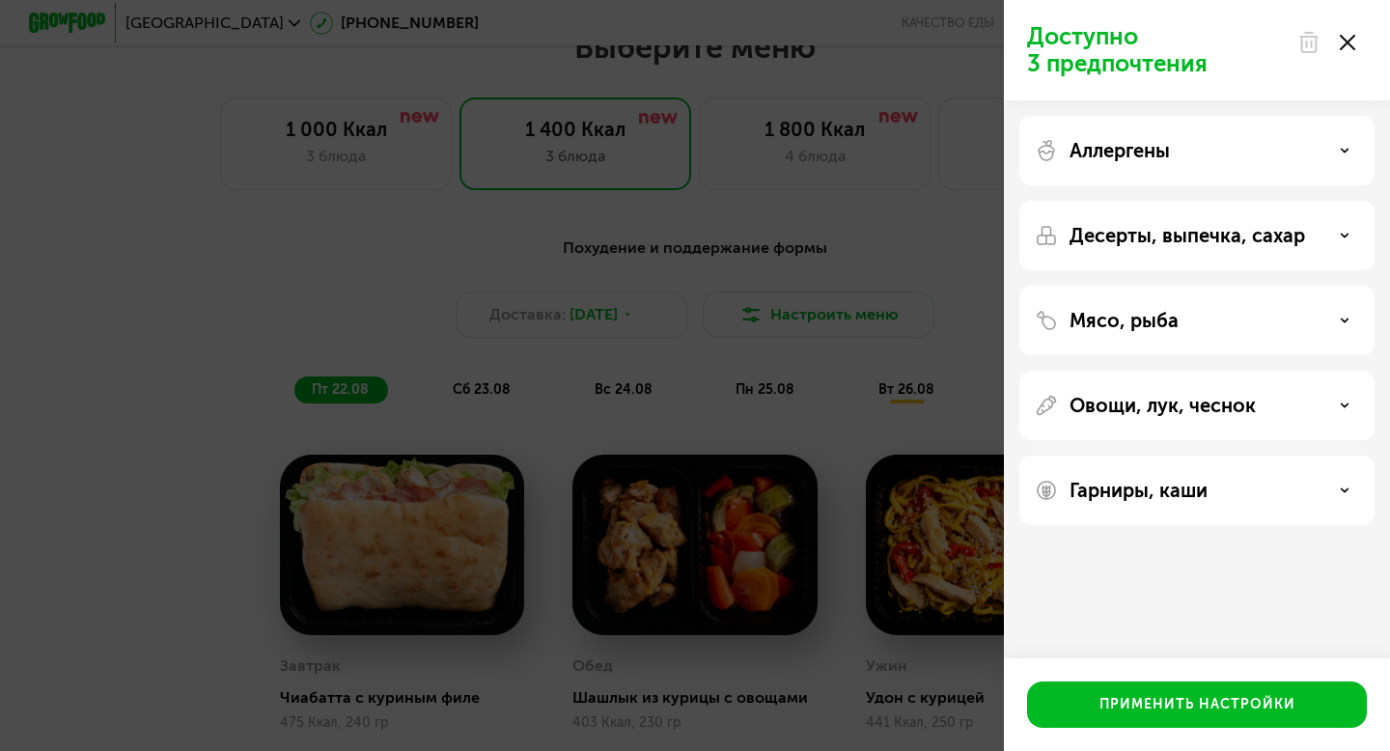
click at [1129, 371] on div "Мясо, рыба" at bounding box center [1196, 405] width 355 height 69
click at [1129, 326] on p "Мясо, рыба" at bounding box center [1123, 320] width 109 height 23
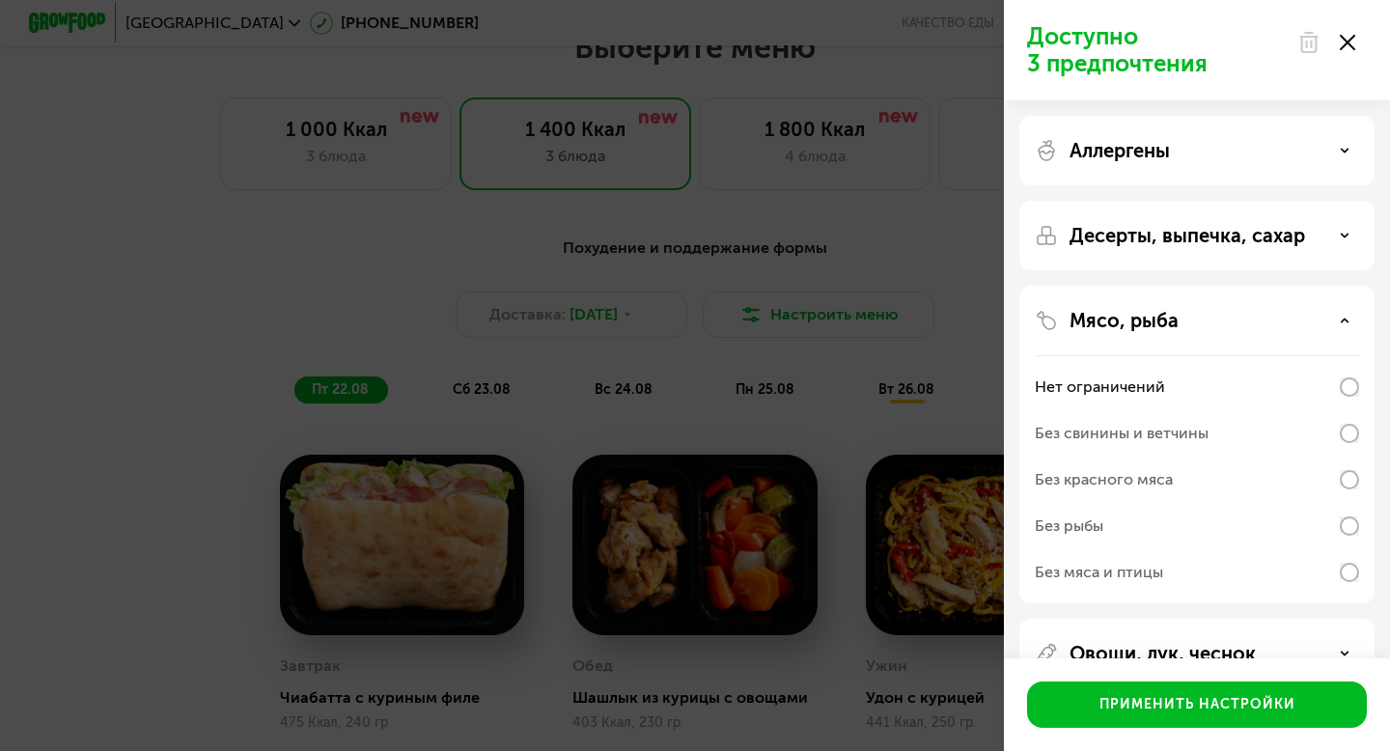
click at [1129, 325] on p "Мясо, рыба" at bounding box center [1123, 320] width 109 height 23
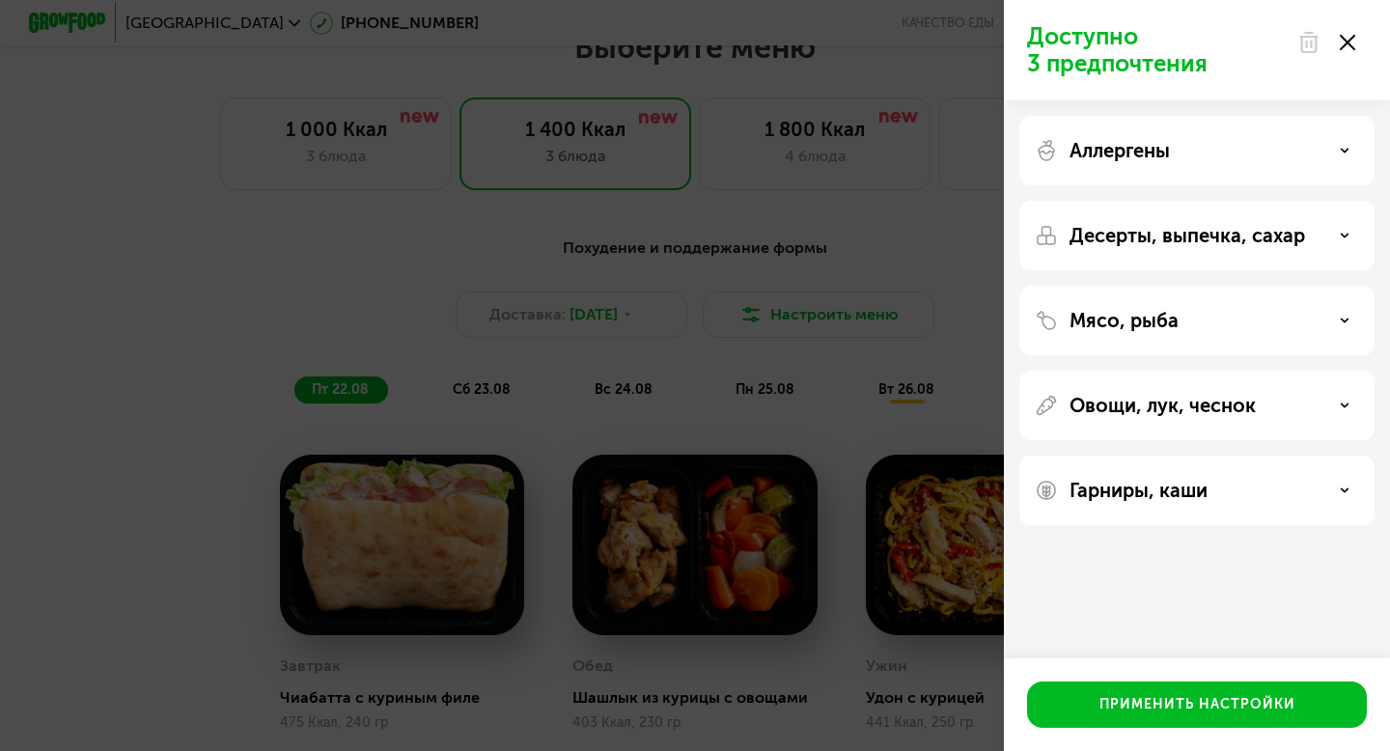
click at [847, 317] on div "Доступно 3 предпочтения Аллергены Десерты, выпечка, сахар Мясо, рыба Овощи, лук…" at bounding box center [695, 375] width 1390 height 751
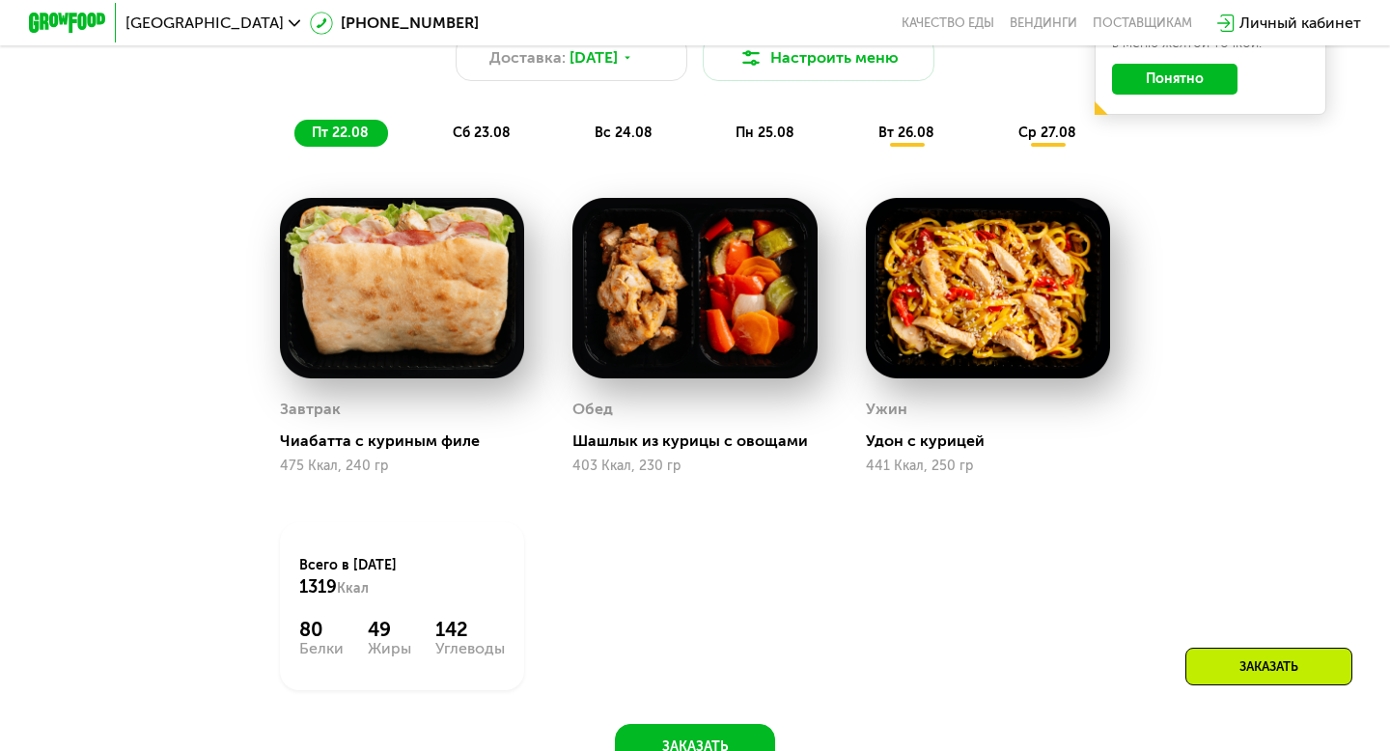
click at [658, 280] on img at bounding box center [694, 288] width 244 height 180
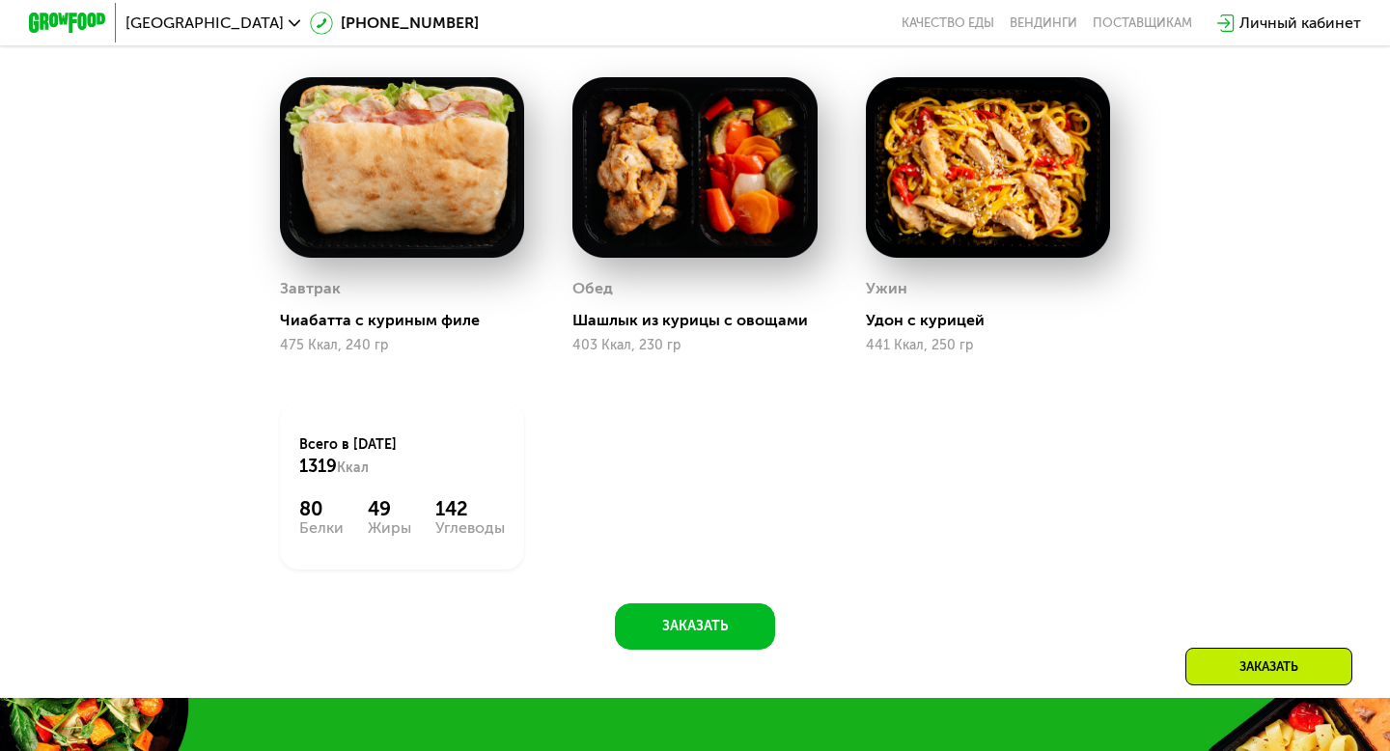
scroll to position [1216, 0]
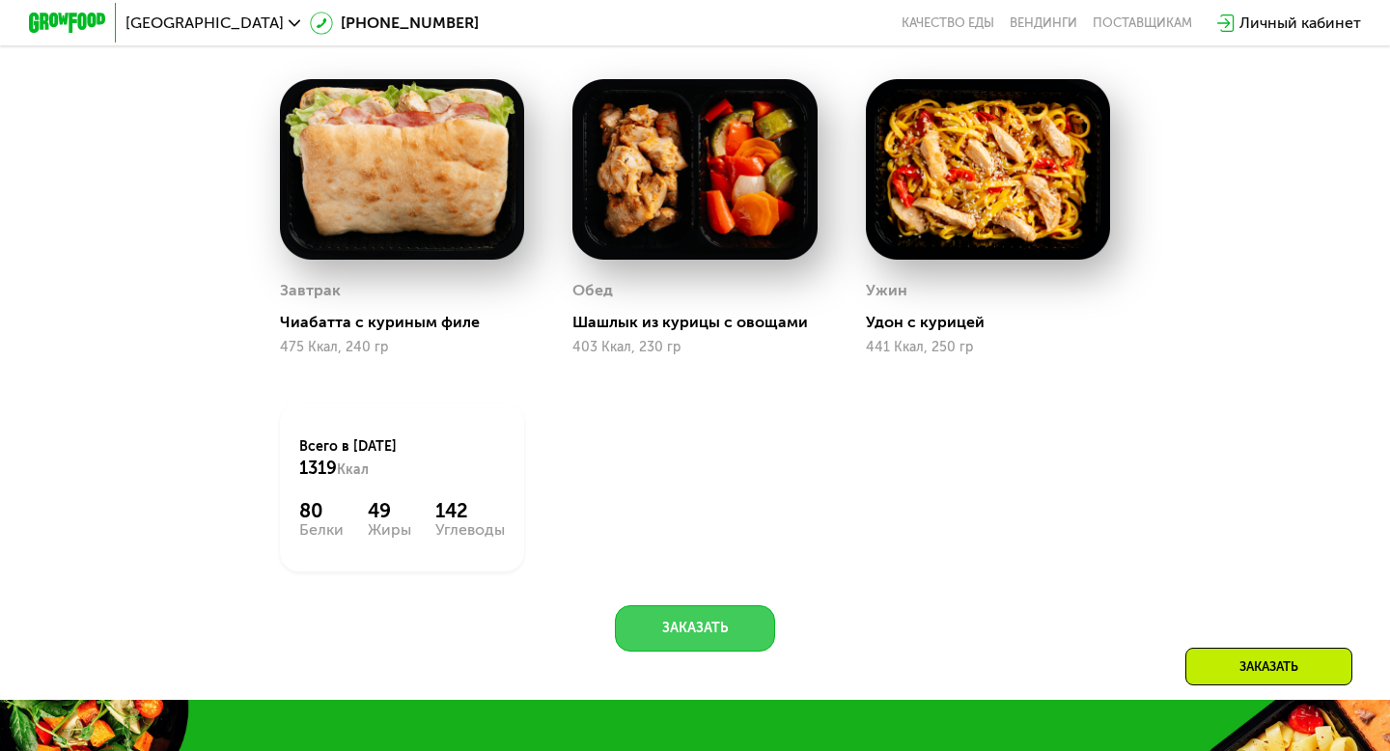
click at [691, 631] on button "Заказать" at bounding box center [695, 628] width 160 height 46
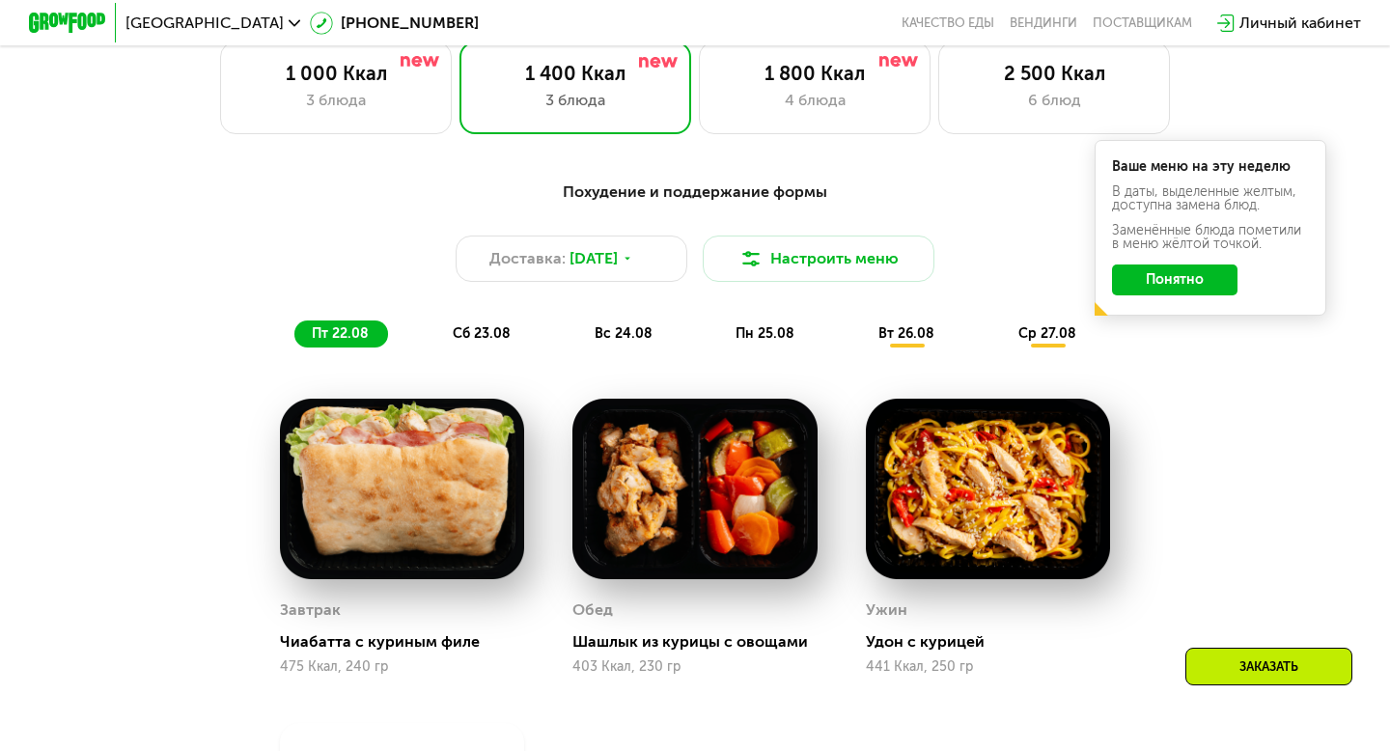
scroll to position [866, 0]
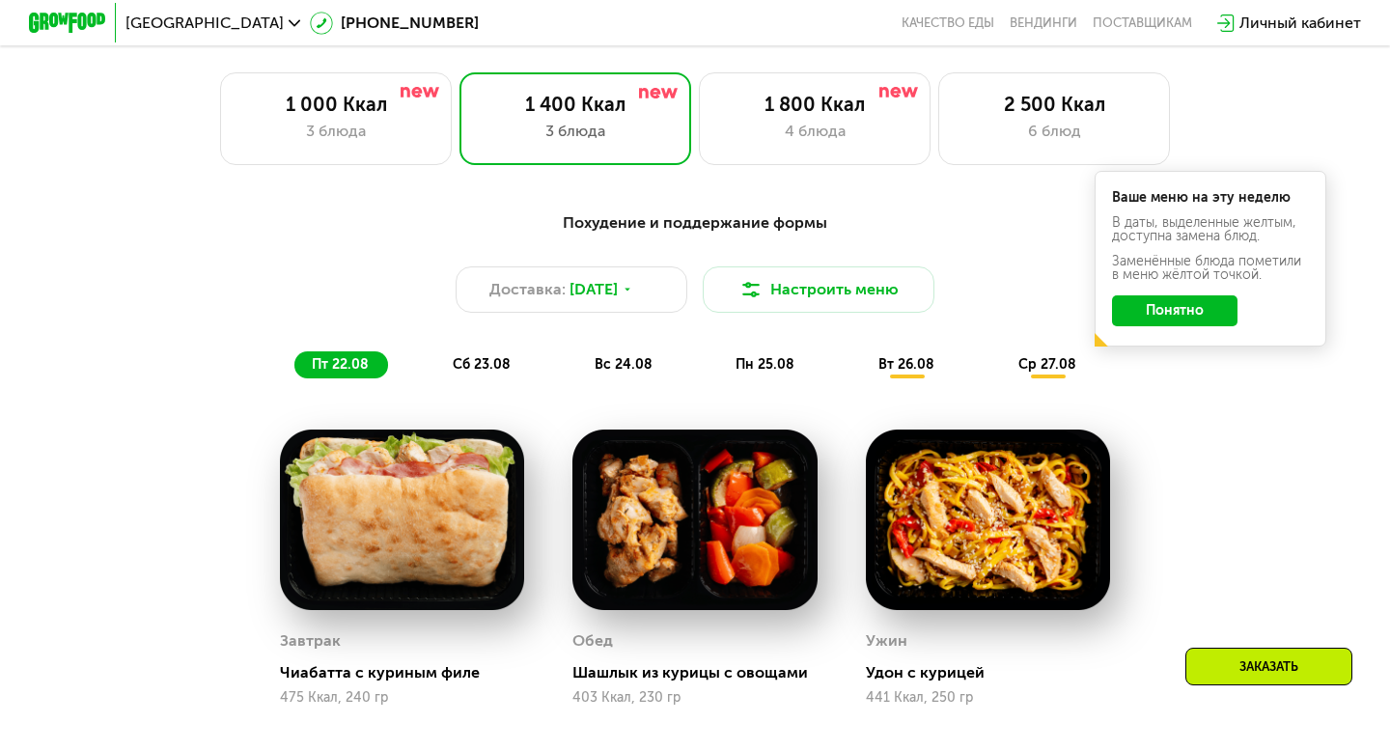
click at [328, 539] on img at bounding box center [402, 519] width 244 height 180
click at [737, 564] on img at bounding box center [694, 519] width 244 height 180
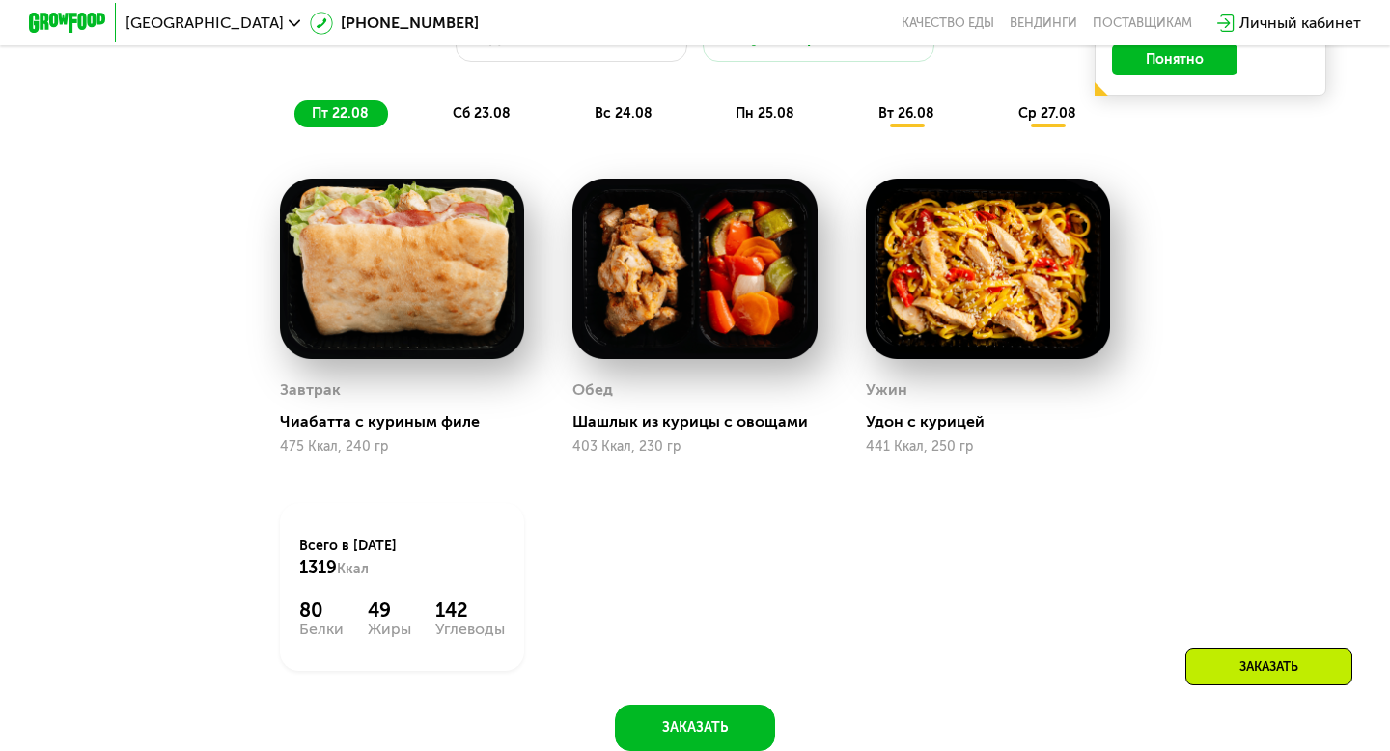
scroll to position [894, 0]
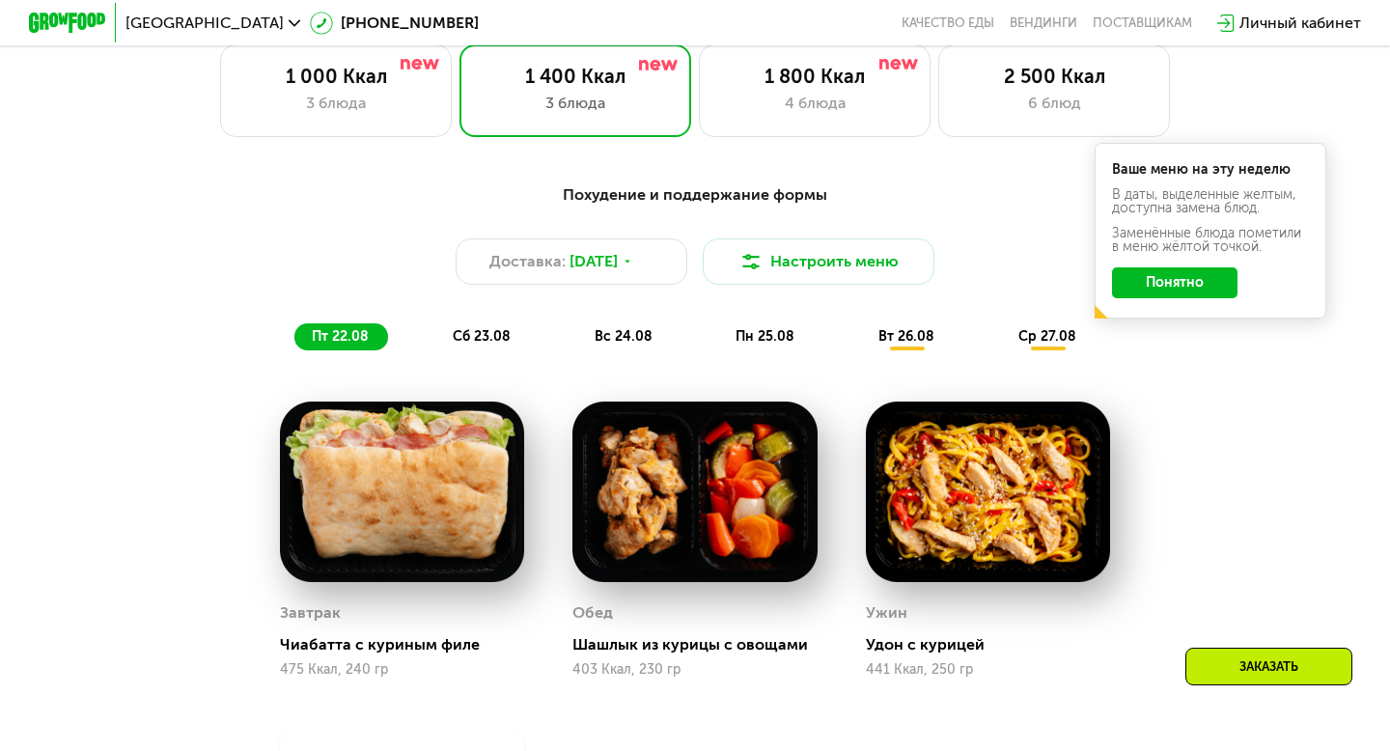
click at [482, 320] on div "Похудение и поддержание формы Доставка: [DATE] Настроить меню пт 22.08 сб 23.08…" at bounding box center [695, 266] width 1143 height 167
click at [481, 339] on span "сб 23.08" at bounding box center [482, 336] width 58 height 16
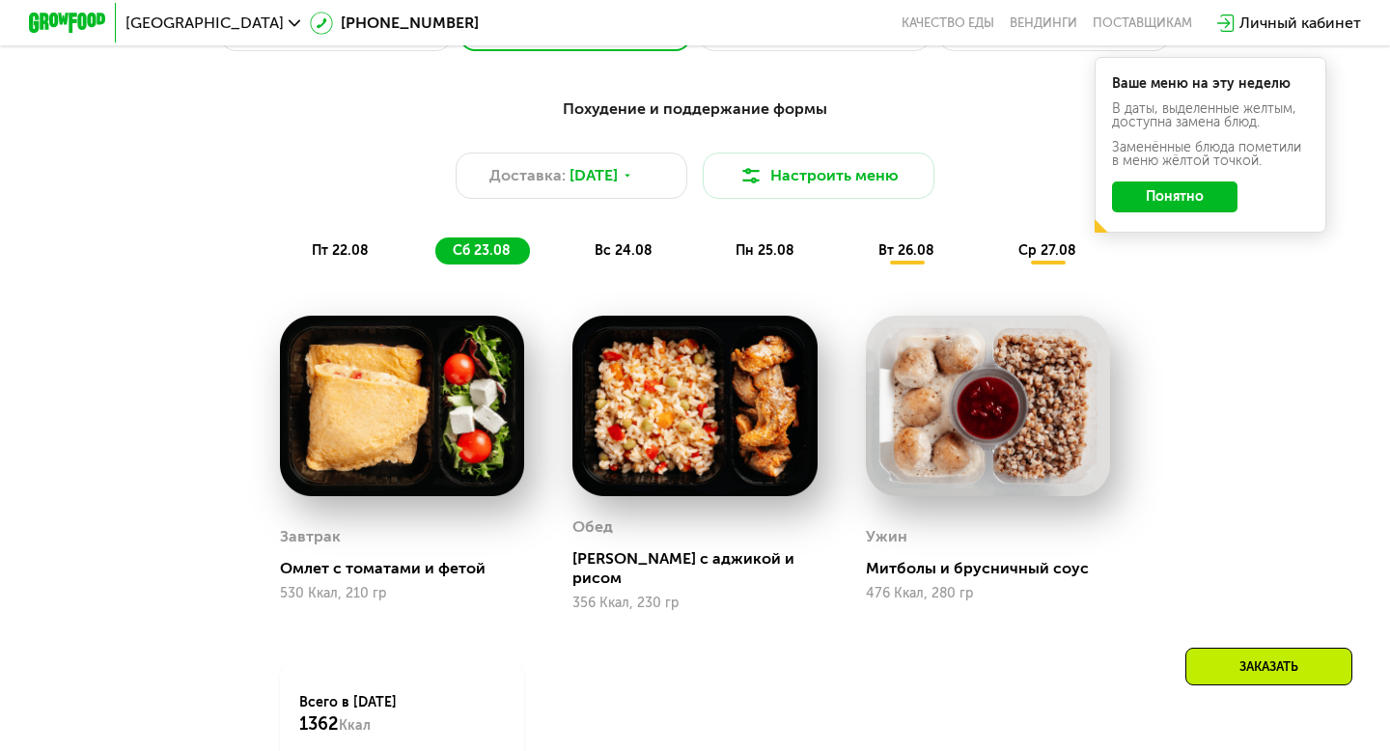
scroll to position [978, 0]
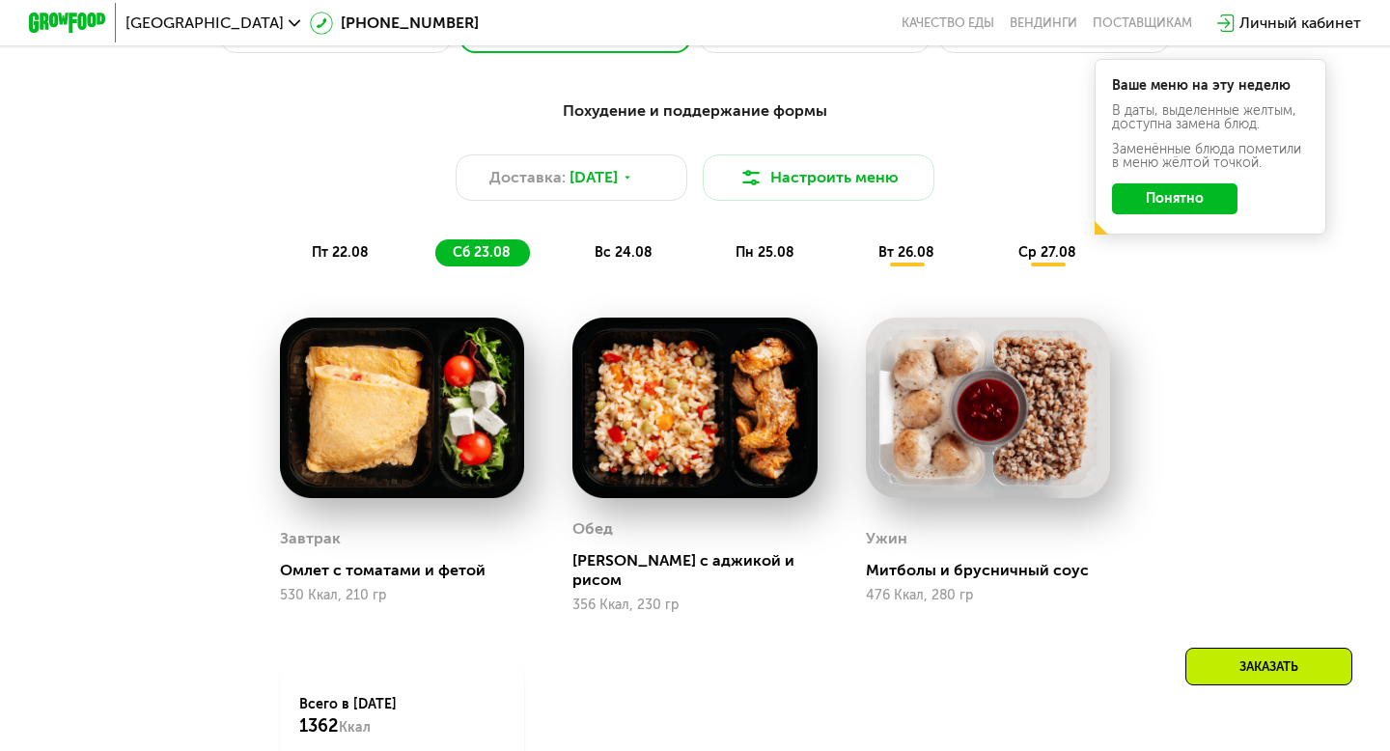
click at [1001, 265] on div "вт 26.08" at bounding box center [1048, 252] width 95 height 27
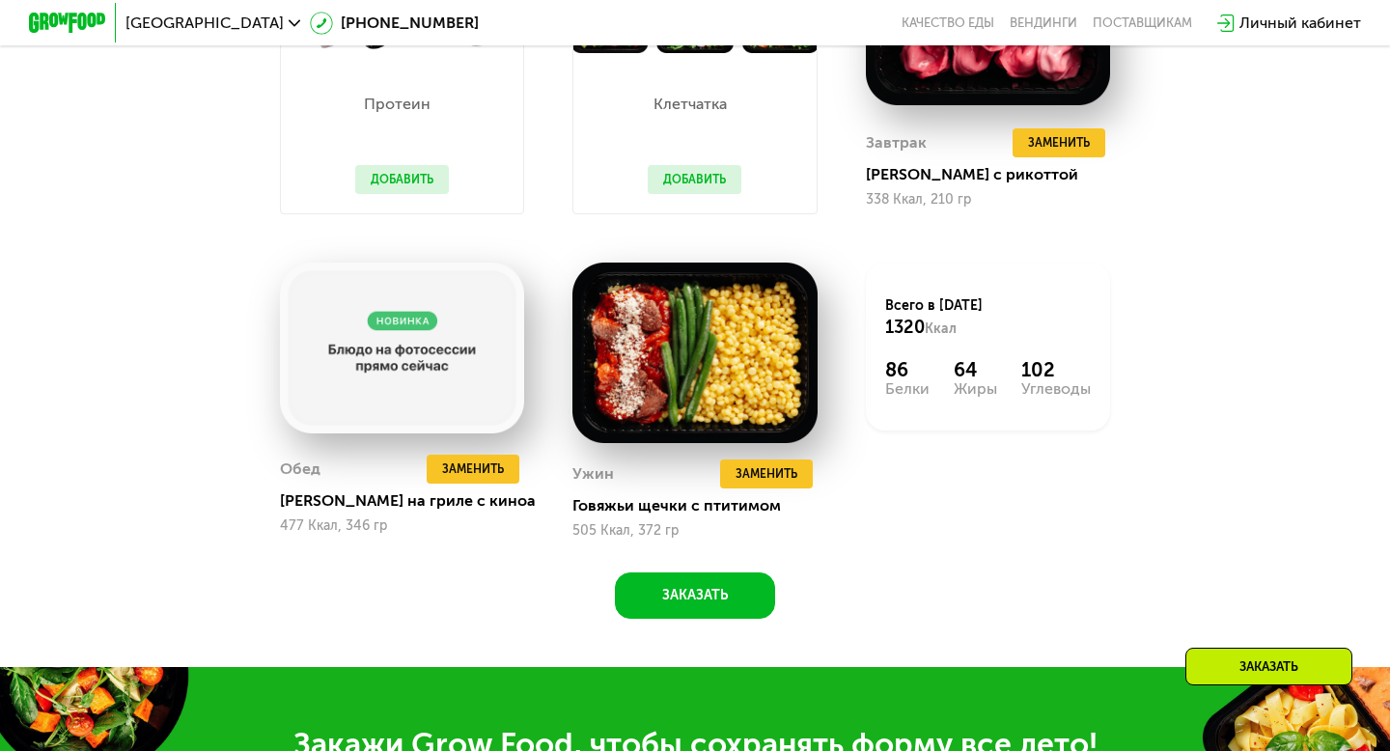
scroll to position [1372, 0]
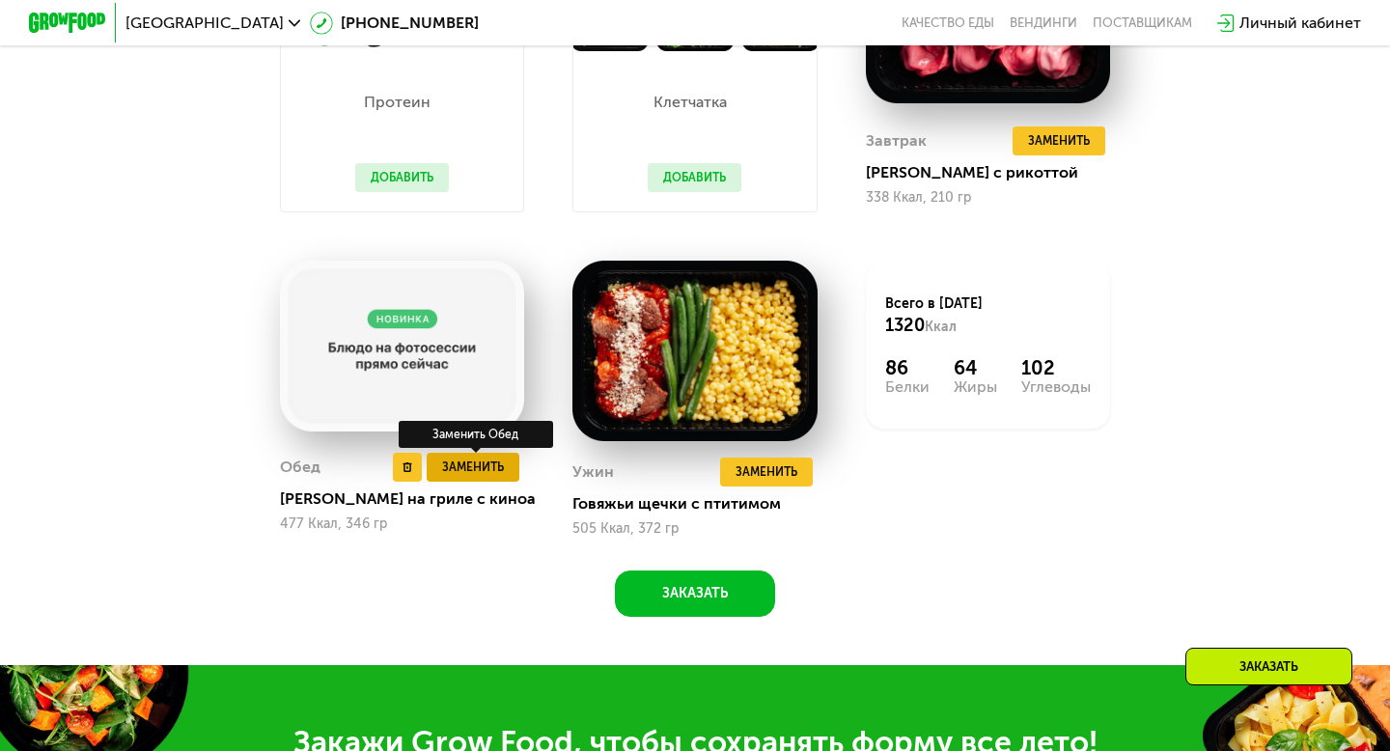
click at [486, 473] on span "Заменить" at bounding box center [473, 466] width 62 height 19
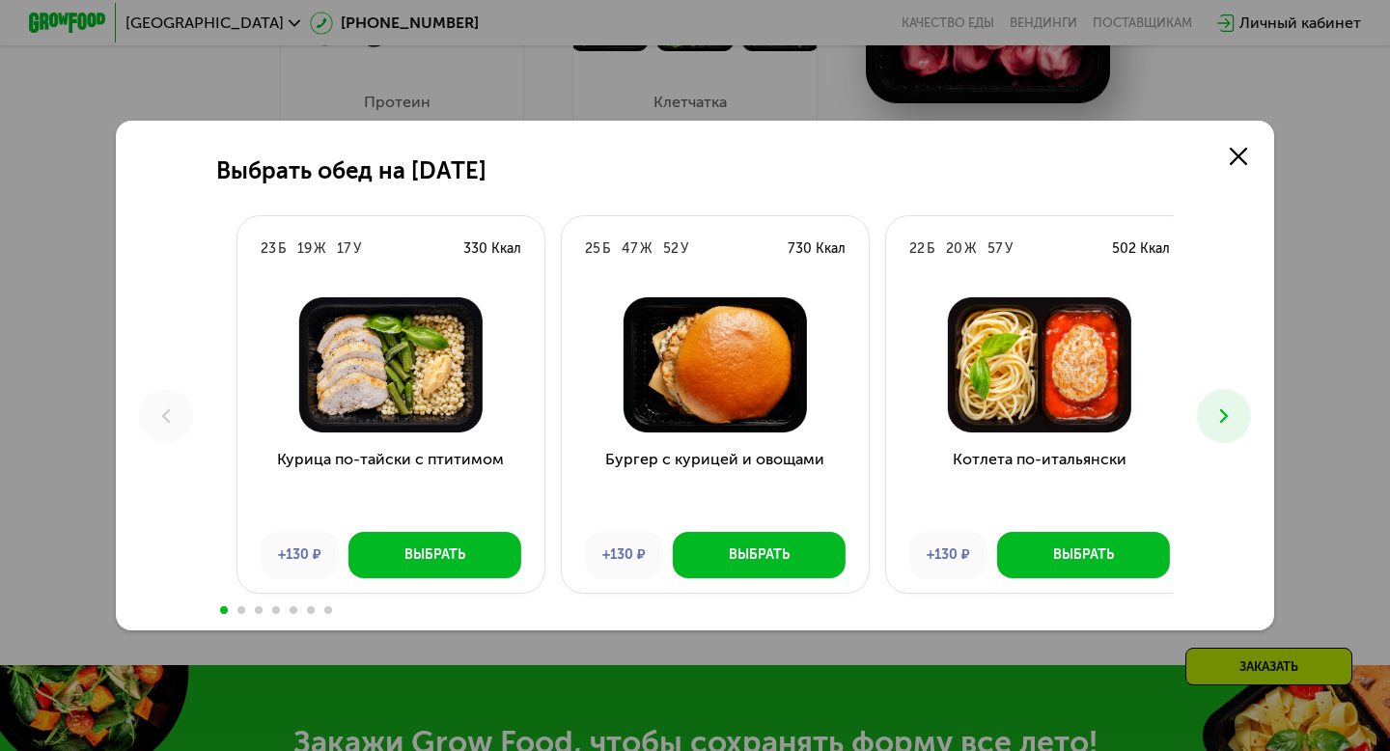
click at [816, 249] on div "730 Ккал" at bounding box center [817, 248] width 58 height 19
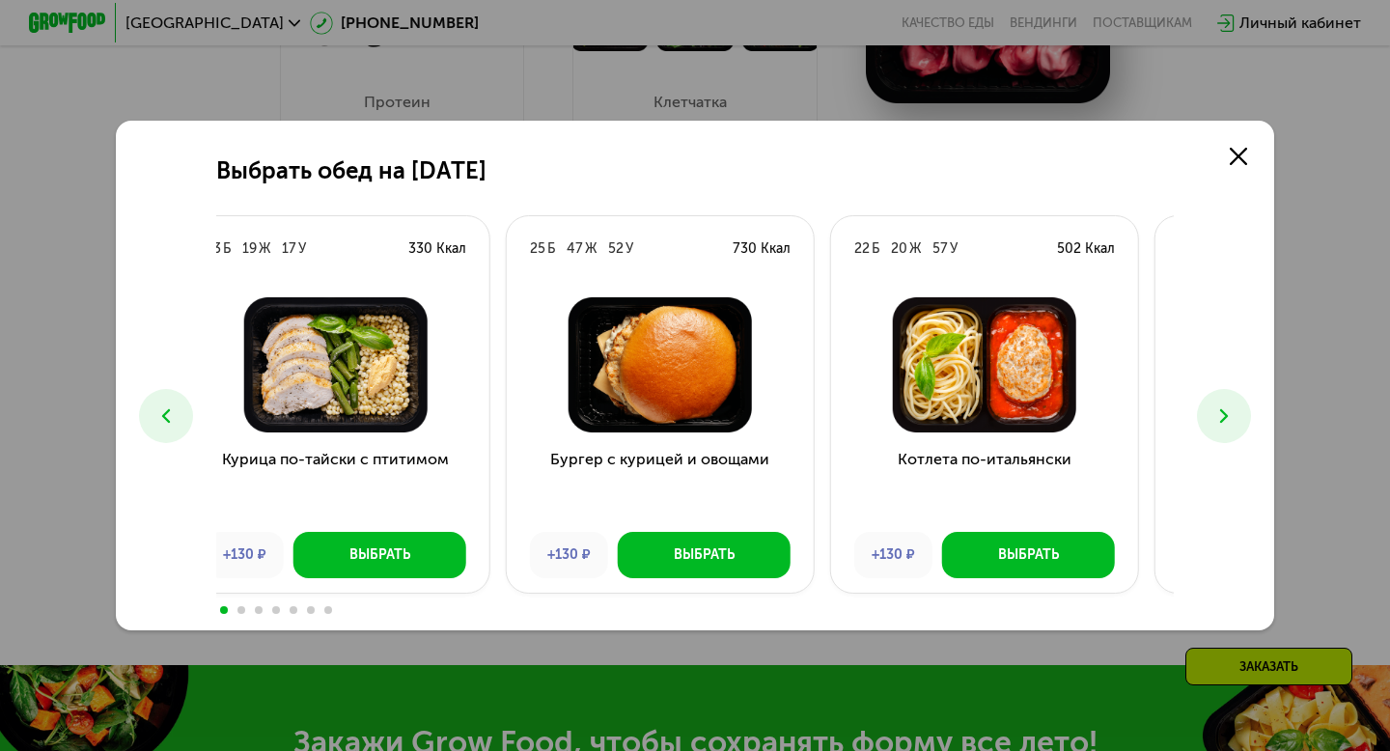
click at [133, 259] on div "Выбрать обед на [DATE] Б 19 Ж 17 У 330 Ккал Курица по-тайски с птитимом +130 ₽ …" at bounding box center [695, 376] width 1158 height 510
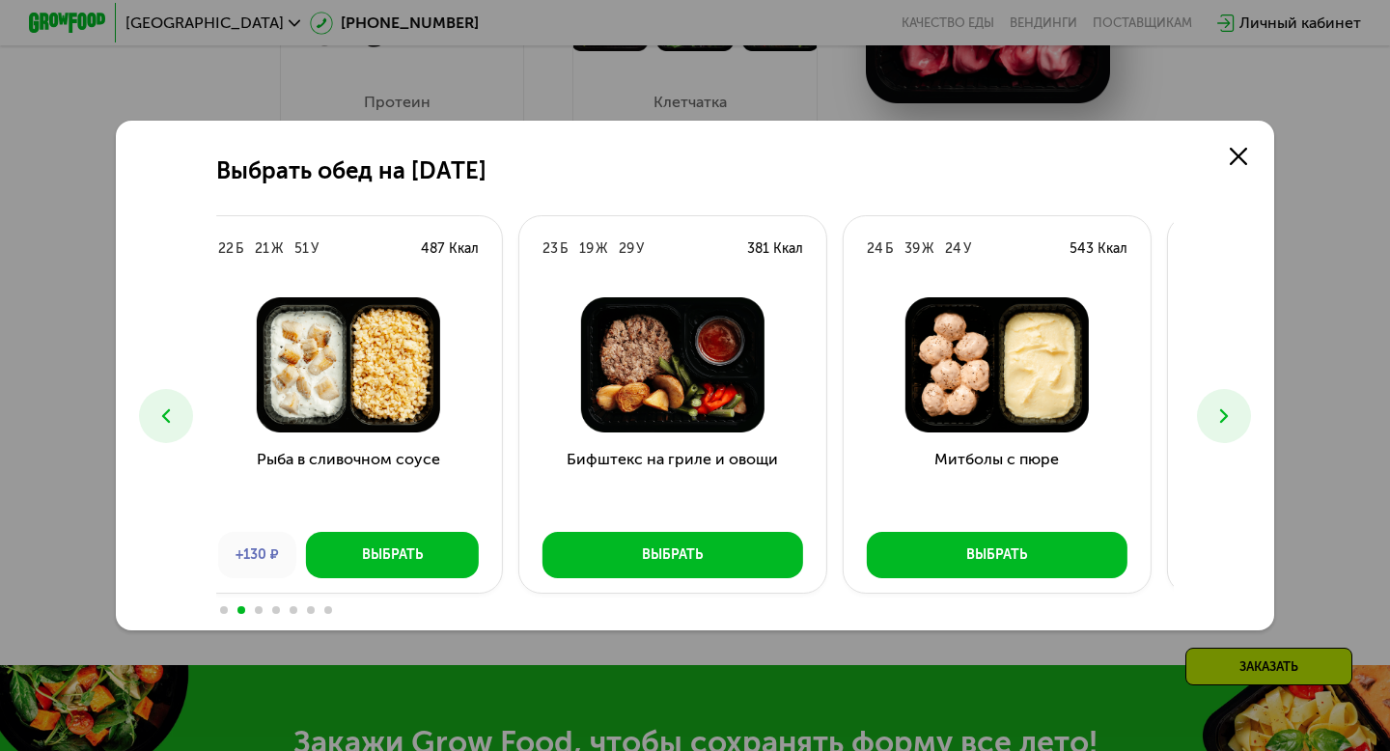
click at [519, 413] on div at bounding box center [672, 365] width 307 height 166
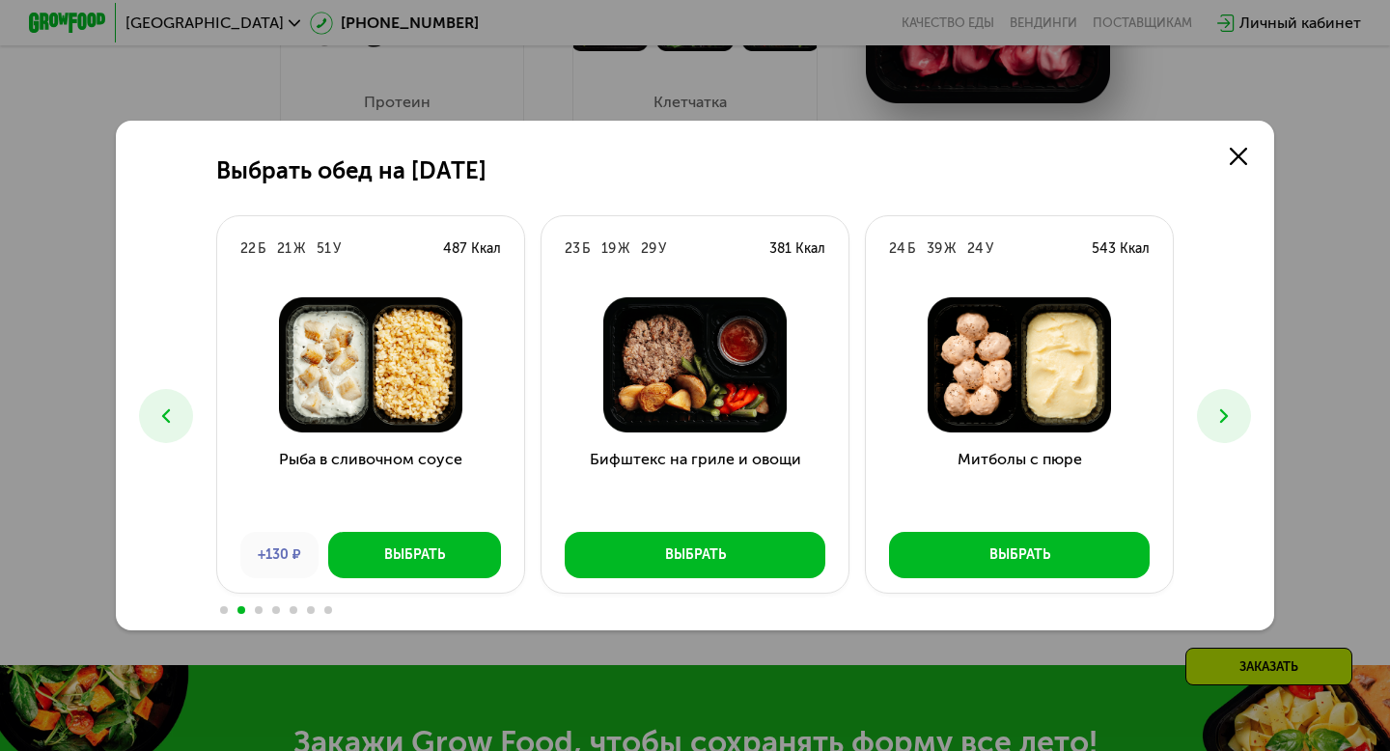
click at [0, 443] on div "Выбрать обед на [DATE] Б 19 Ж 17 У 330 Ккал Курица по-тайски с птитимом +130 ₽ …" at bounding box center [695, 375] width 1390 height 751
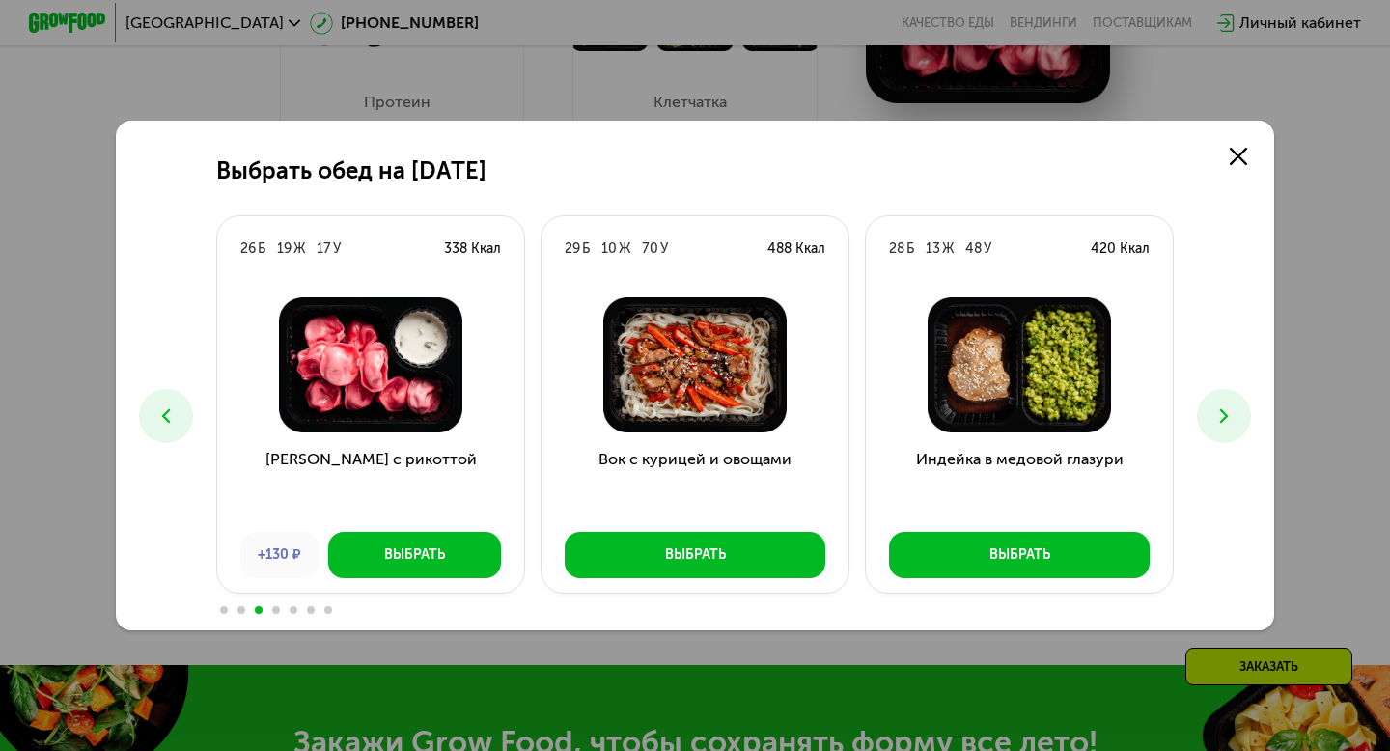
click at [881, 383] on img at bounding box center [1019, 364] width 276 height 135
click at [1231, 410] on icon at bounding box center [1223, 415] width 23 height 23
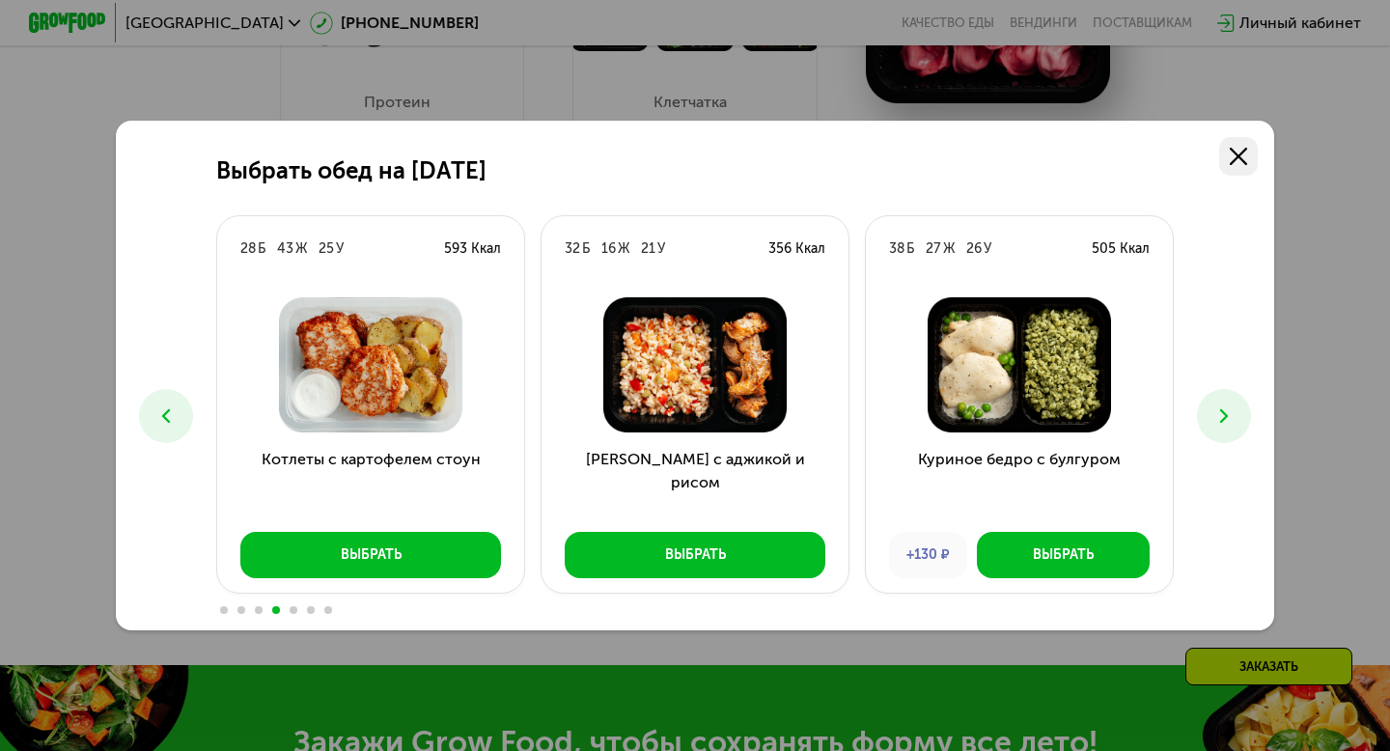
click at [1251, 147] on link at bounding box center [1238, 156] width 39 height 39
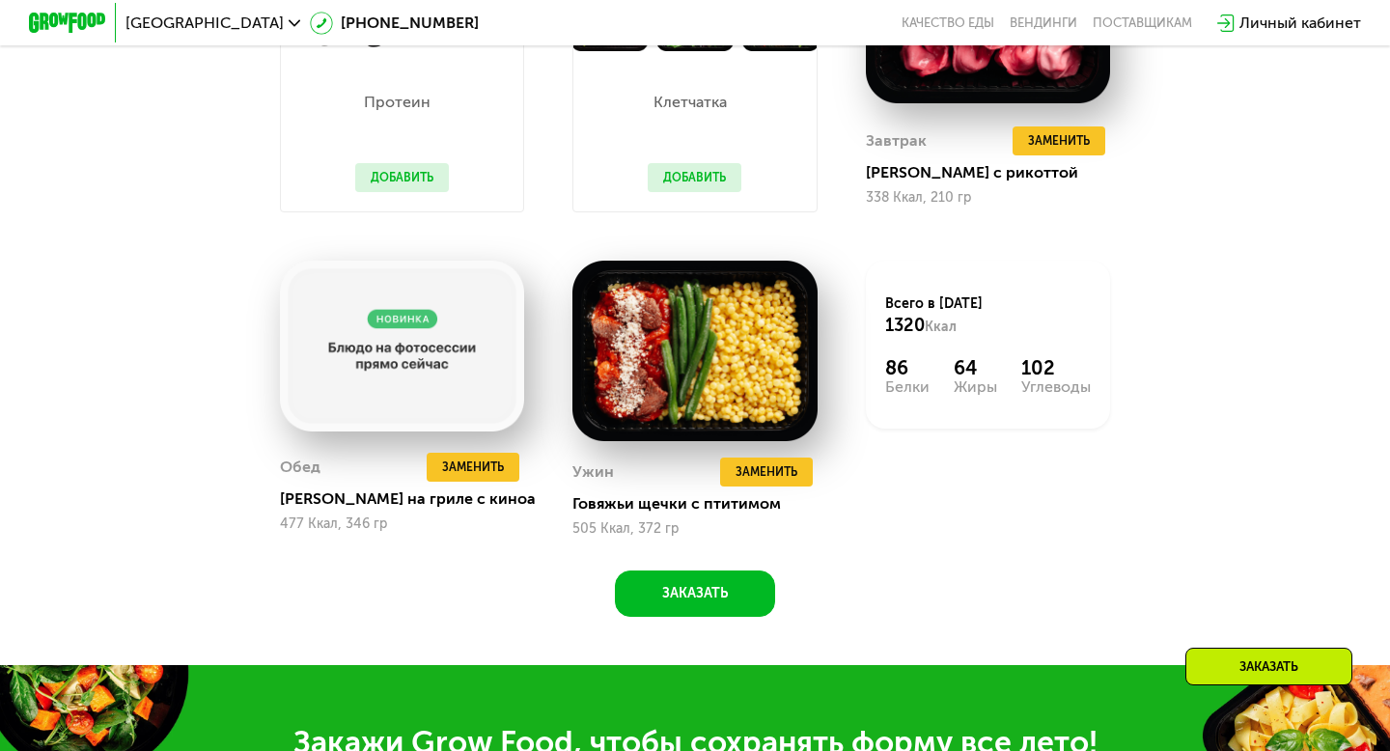
scroll to position [1383, 0]
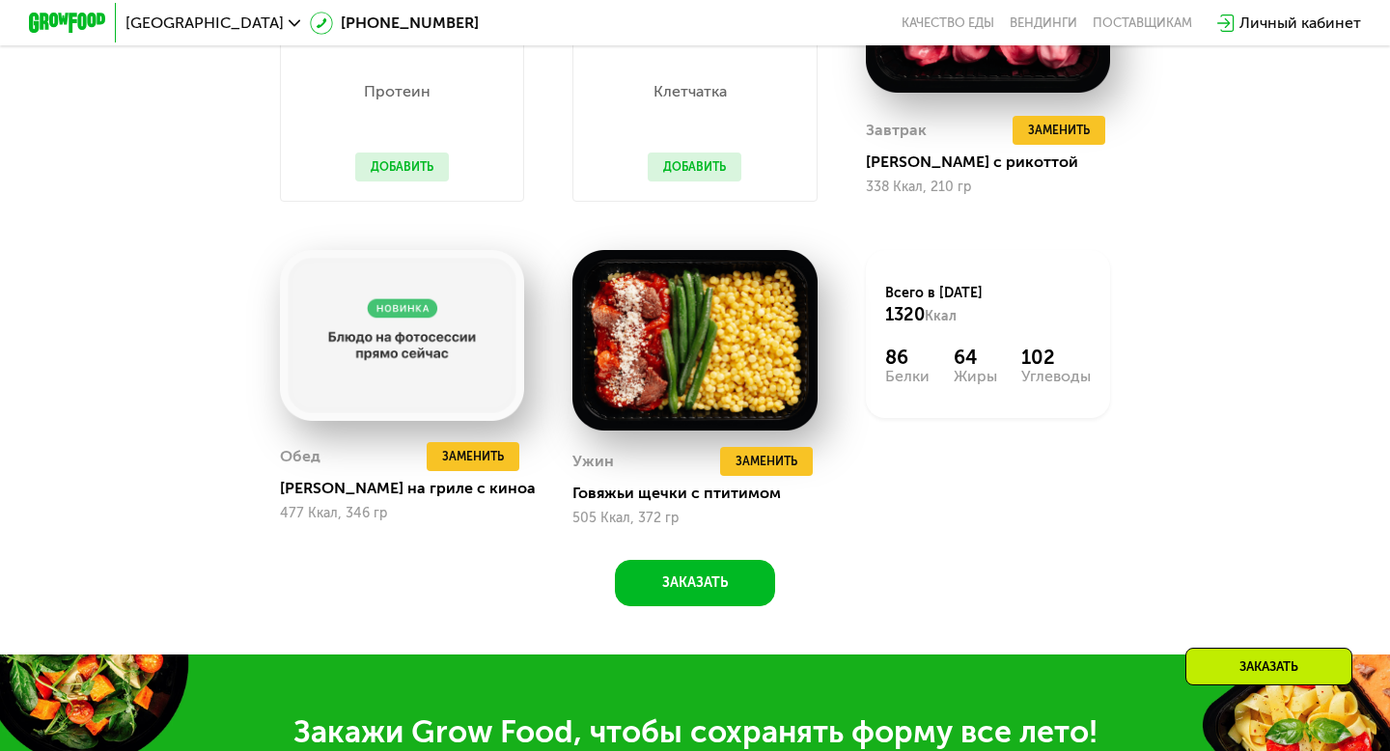
click at [966, 537] on div "Всего в [DATE] 1320 Ккал 86 Белки 64 Жиры 102 Углеводы" at bounding box center [988, 388] width 292 height 324
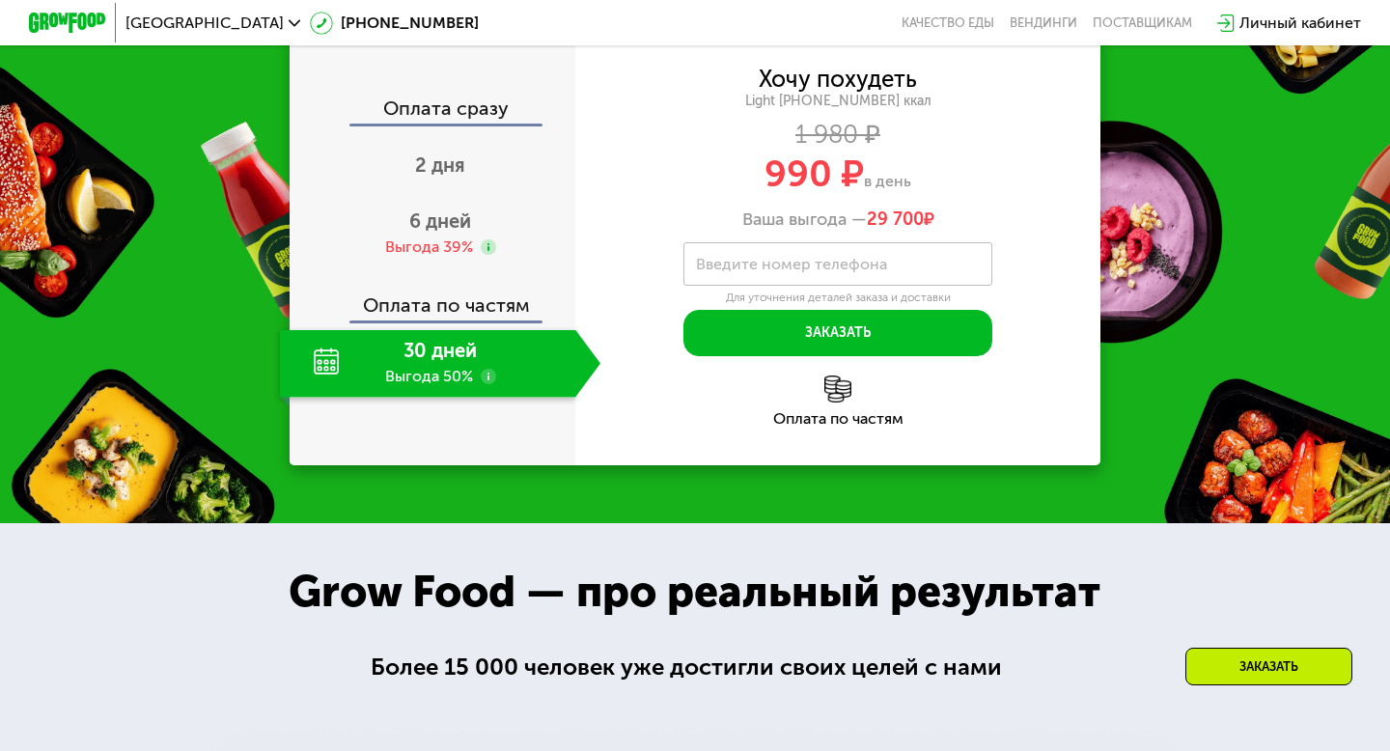
scroll to position [2114, 0]
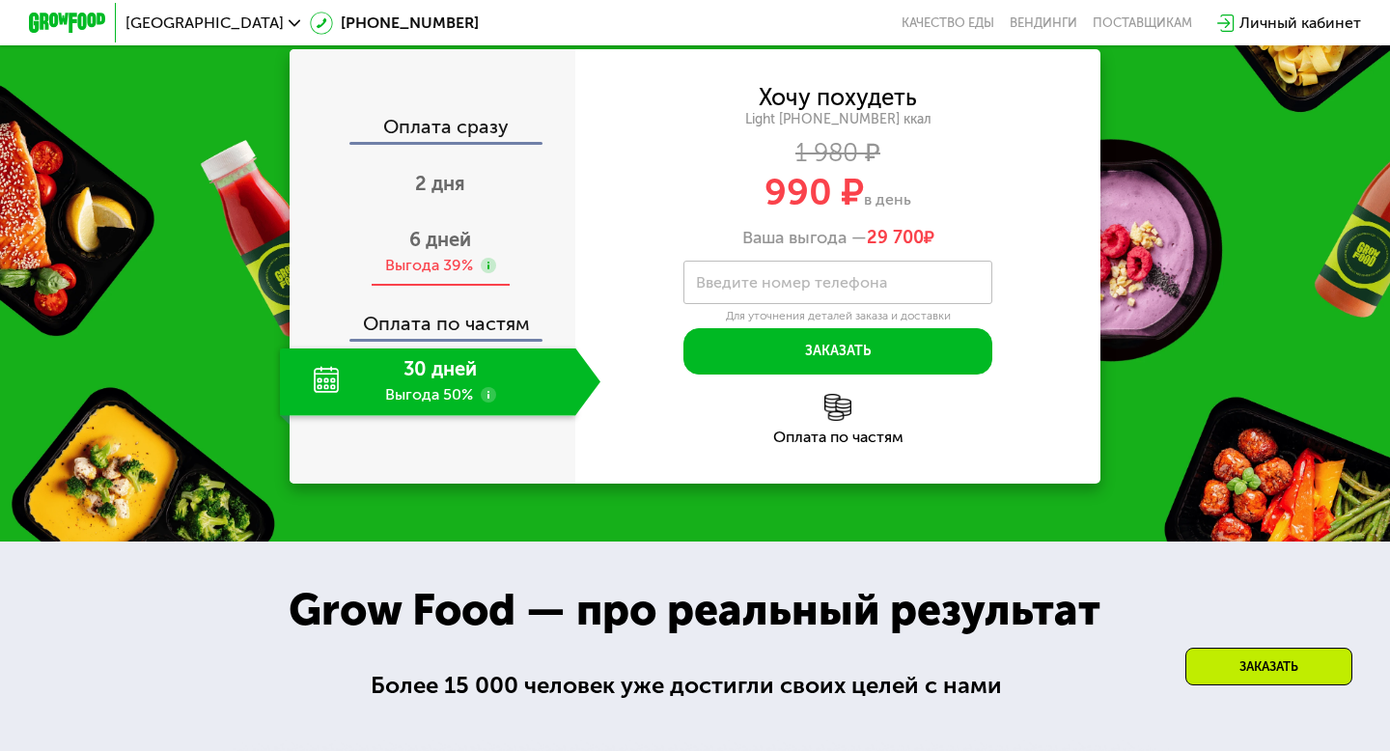
click at [424, 247] on span "6 дней" at bounding box center [440, 239] width 62 height 23
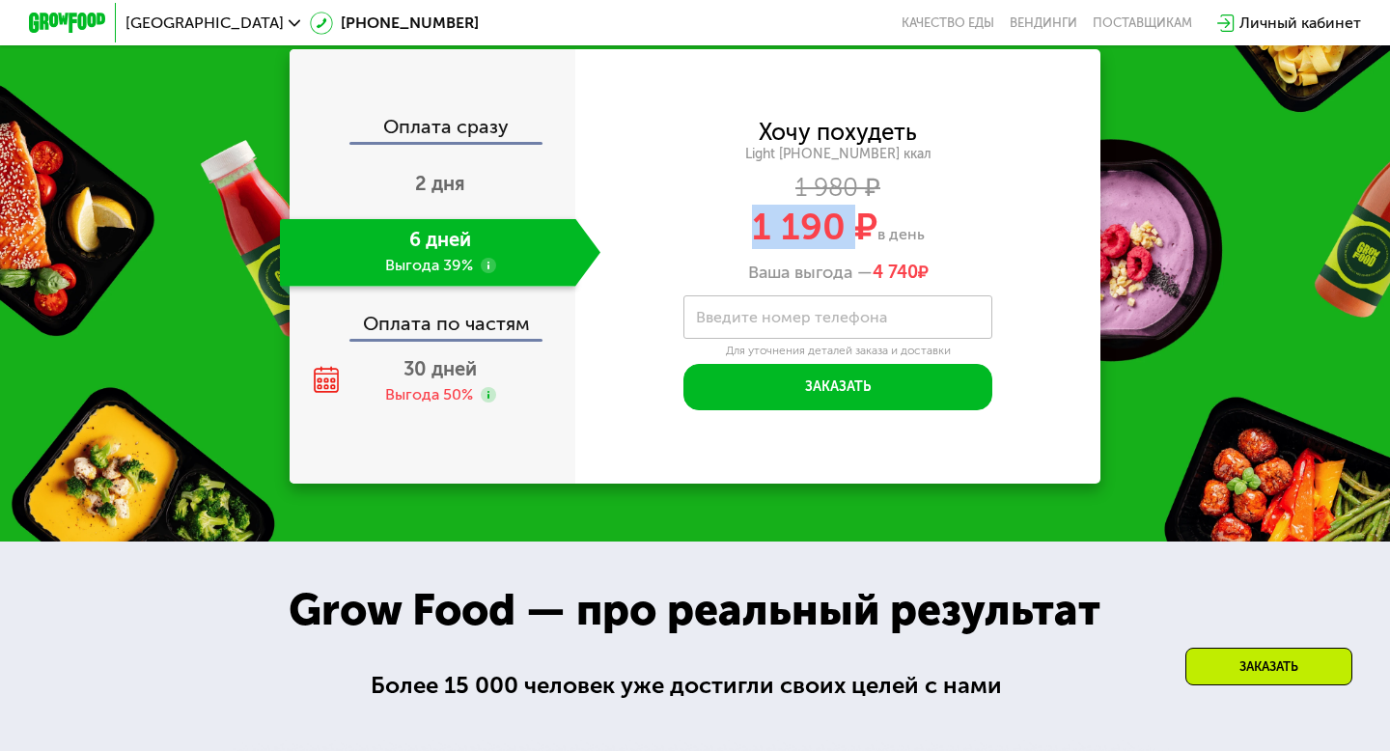
drag, startPoint x: 754, startPoint y: 235, endPoint x: 862, endPoint y: 236, distance: 108.1
click at [862, 236] on span "1 190 ₽" at bounding box center [814, 227] width 125 height 44
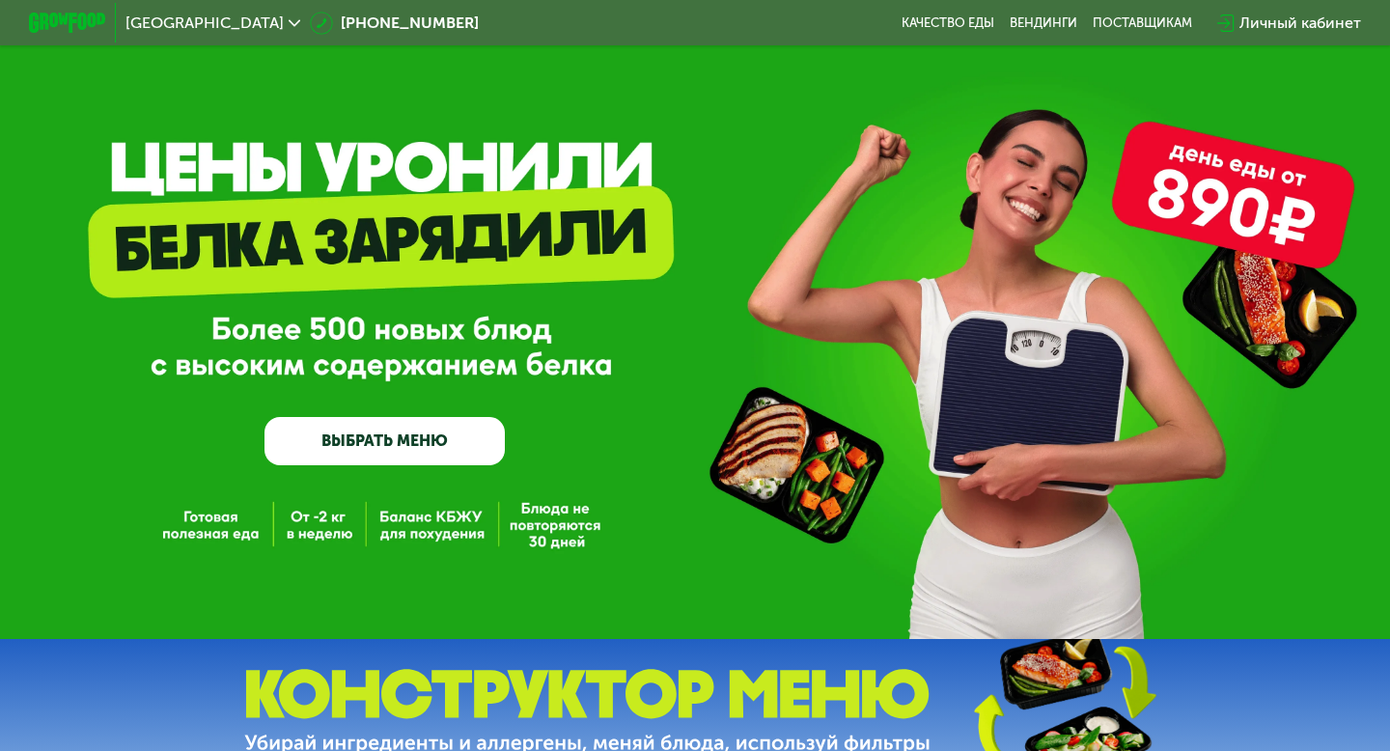
scroll to position [0, 0]
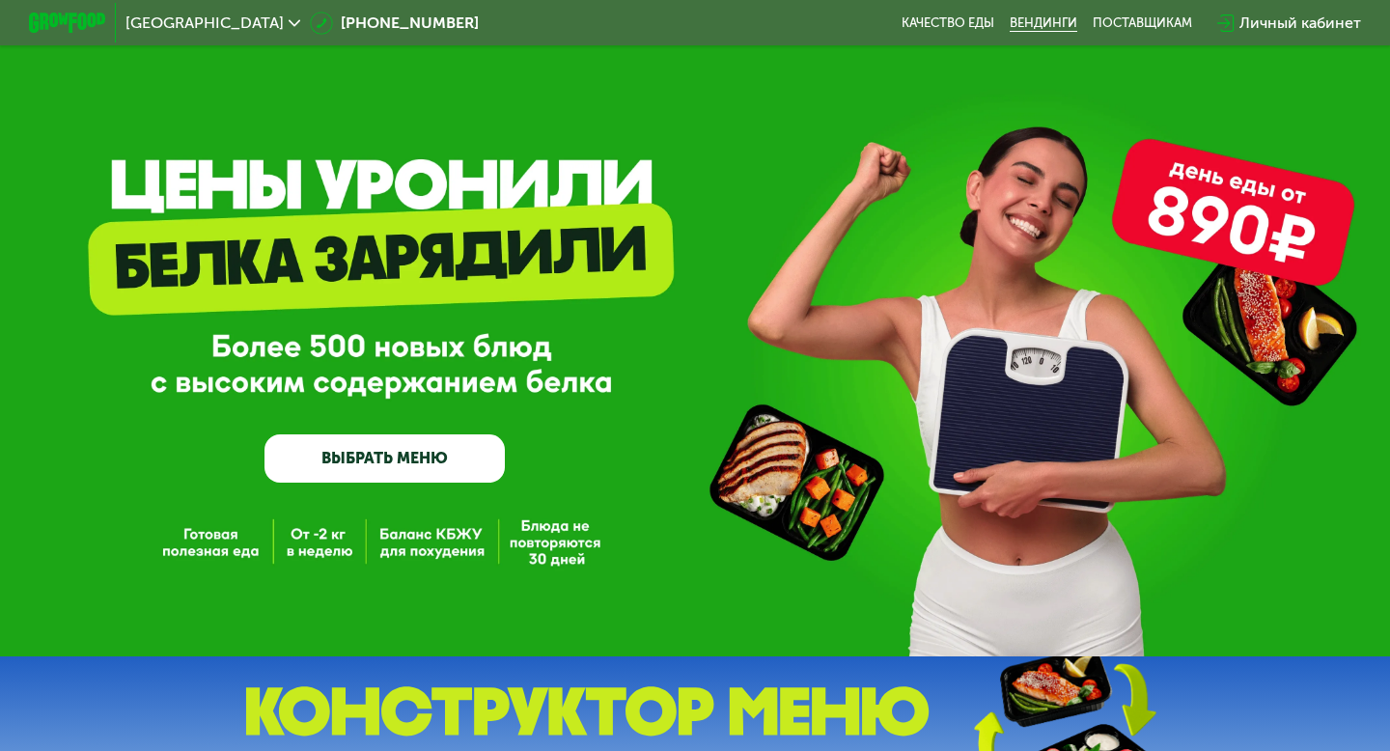
click at [1015, 29] on link "Вендинги" at bounding box center [1043, 22] width 68 height 15
